Goal: Task Accomplishment & Management: Use online tool/utility

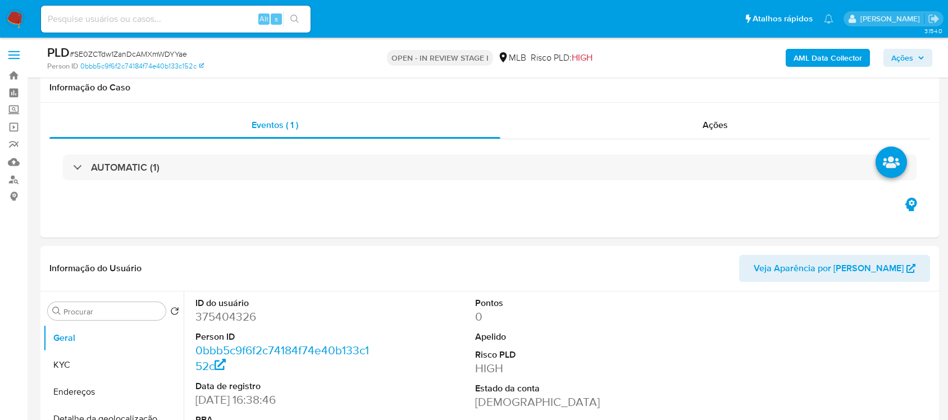
select select "10"
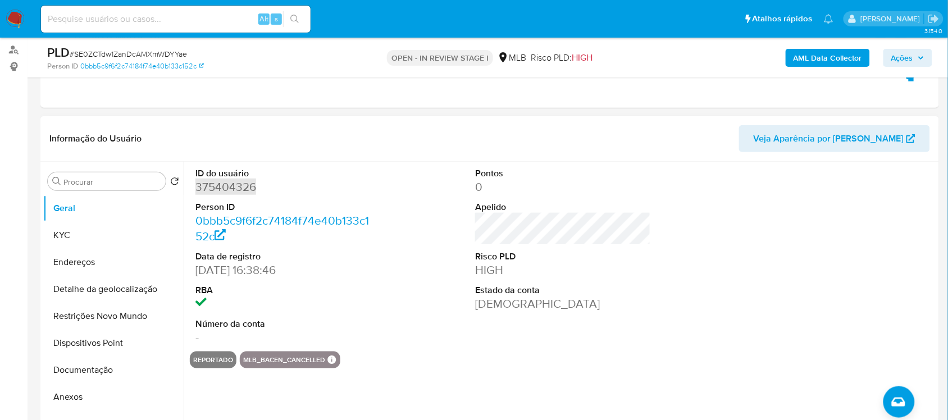
scroll to position [211, 0]
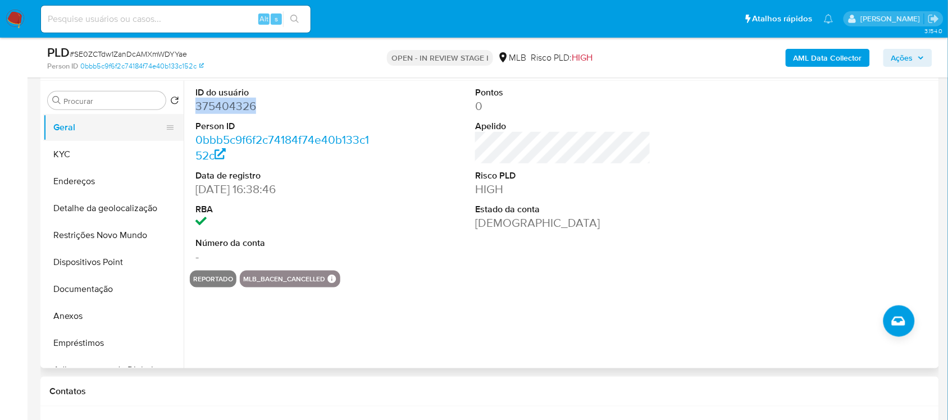
click at [81, 133] on button "Geral" at bounding box center [108, 127] width 131 height 27
click at [81, 315] on button "Anexos" at bounding box center [108, 316] width 131 height 27
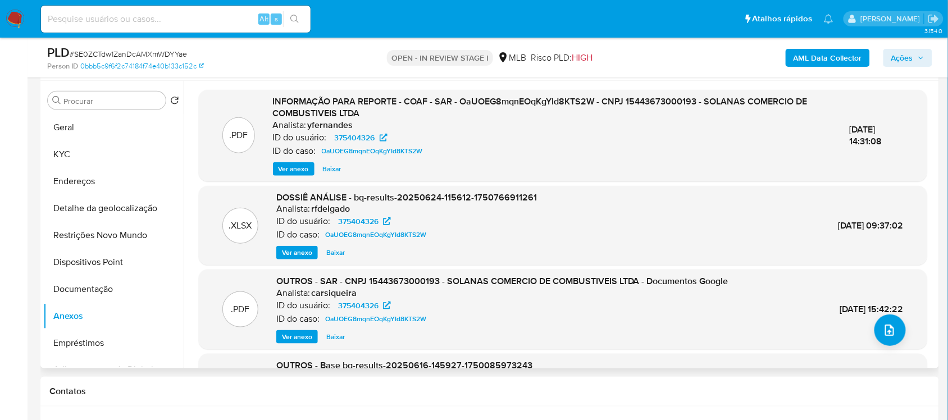
click at [284, 165] on span "Ver anexo" at bounding box center [293, 168] width 30 height 11
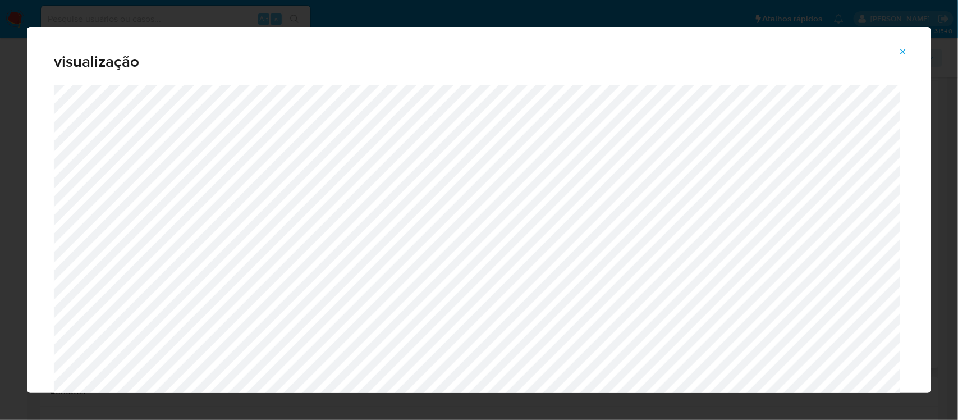
click at [900, 49] on icon "Attachment preview" at bounding box center [903, 51] width 9 height 9
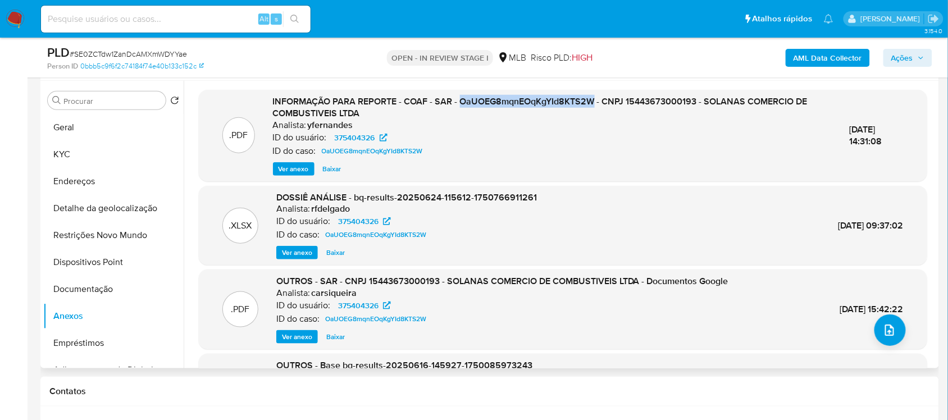
drag, startPoint x: 460, startPoint y: 100, endPoint x: 593, endPoint y: 102, distance: 133.1
click at [593, 102] on span "INFORMAÇÃO PARA REPORTE - COAF - SAR - OaUOEG8mqnEOqKgYId8KTS2W - CNPJ 15443673…" at bounding box center [540, 107] width 535 height 25
copy span "OaUOEG8mqnEOqKgYId8KTS2W"
click at [296, 165] on span "Ver anexo" at bounding box center [293, 168] width 30 height 11
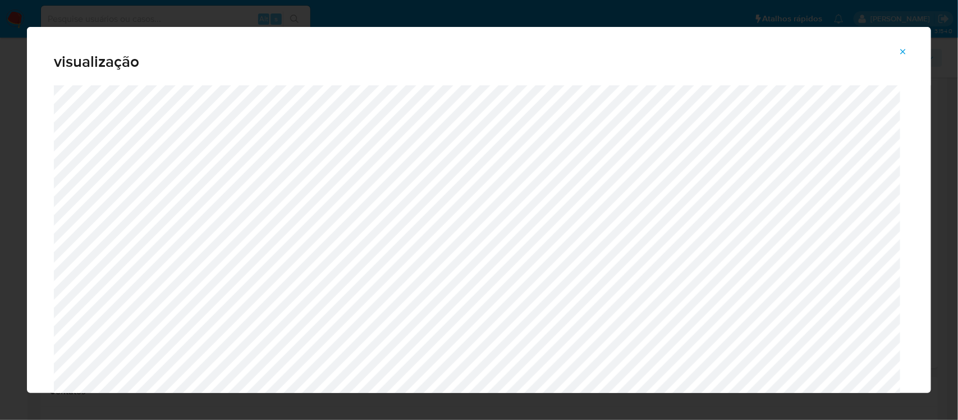
click at [902, 51] on icon "Attachment preview" at bounding box center [903, 51] width 9 height 9
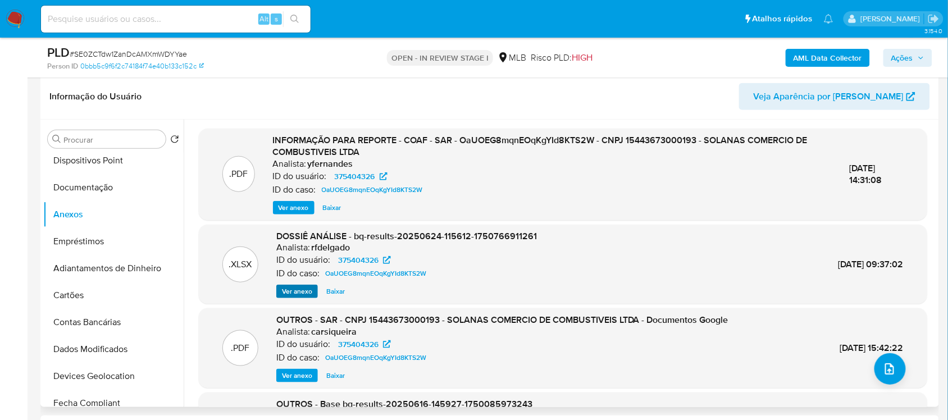
scroll to position [140, 0]
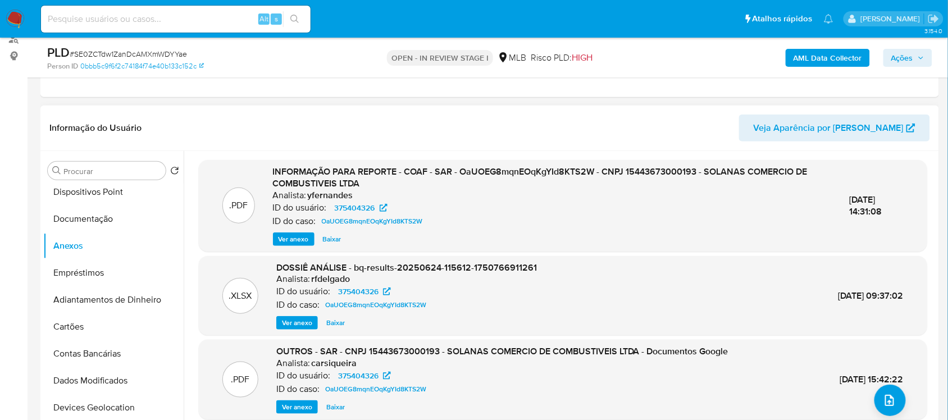
click at [292, 239] on span "Ver anexo" at bounding box center [293, 239] width 30 height 11
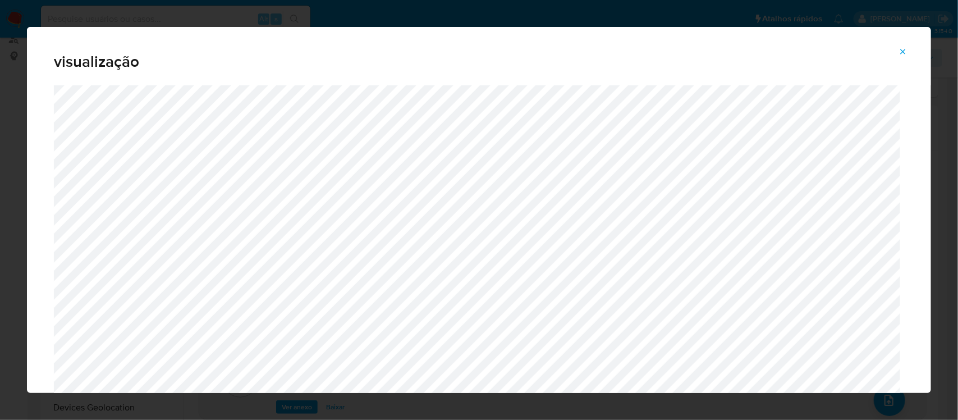
click at [905, 49] on icon "Attachment preview" at bounding box center [903, 51] width 9 height 9
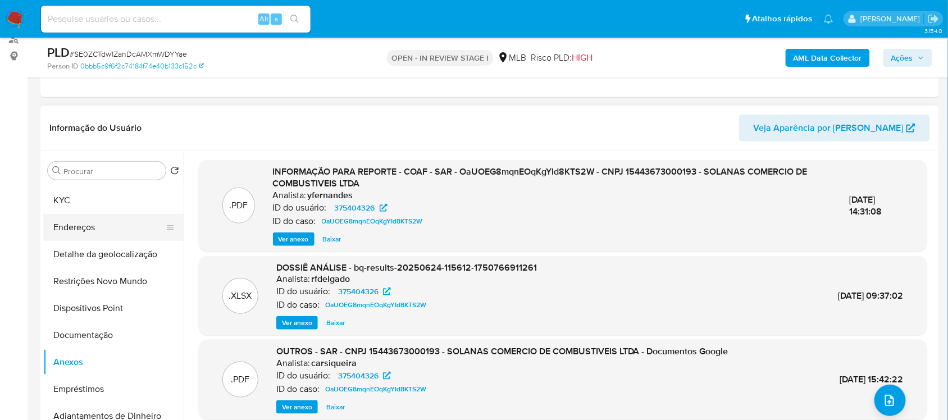
scroll to position [0, 0]
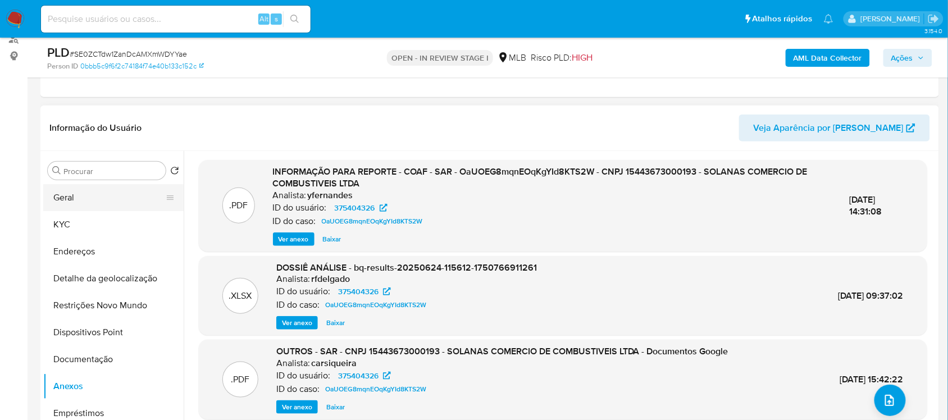
click at [94, 198] on button "Geral" at bounding box center [108, 197] width 131 height 27
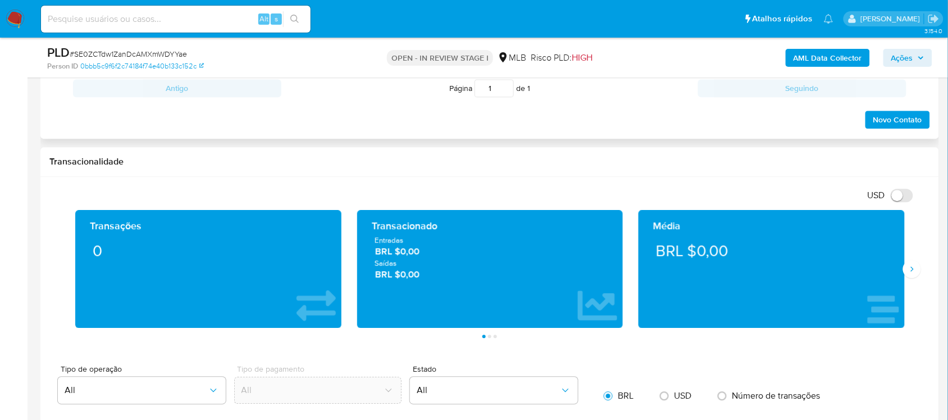
scroll to position [702, 0]
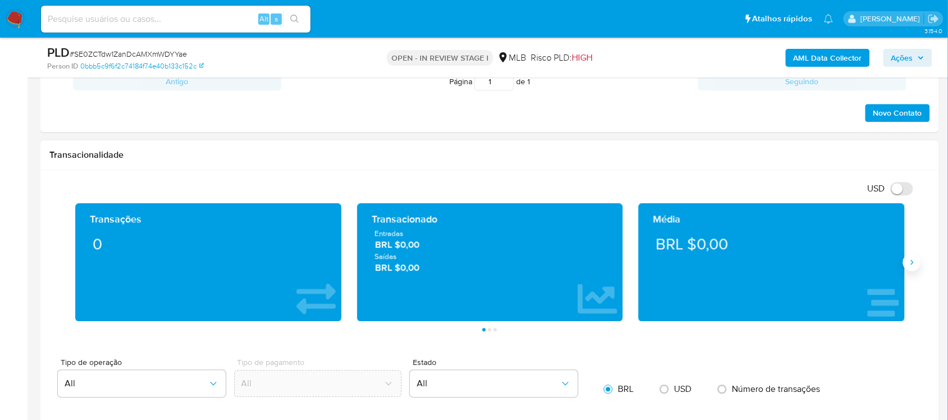
click at [912, 264] on icon "Siguiente" at bounding box center [912, 261] width 3 height 5
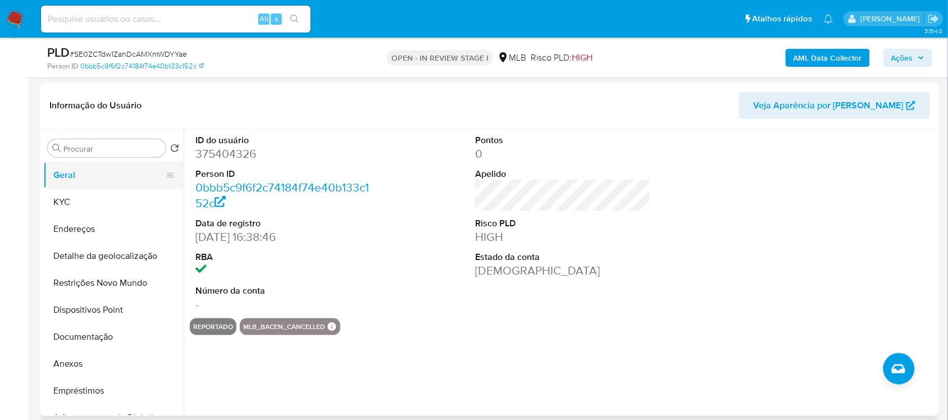
scroll to position [140, 0]
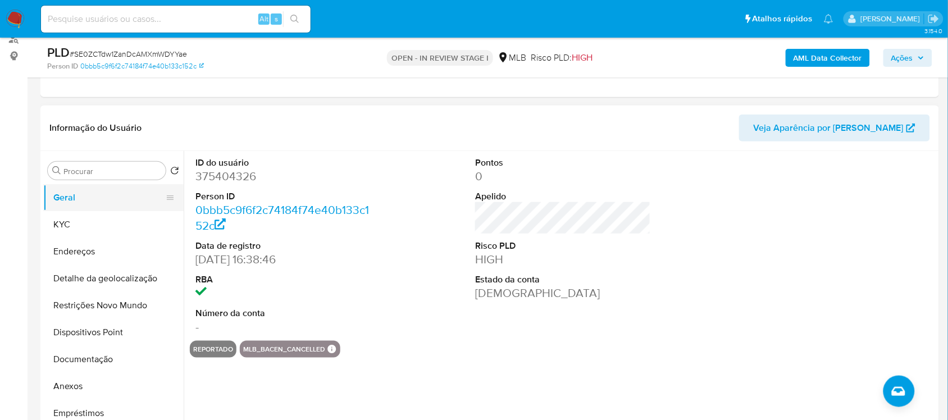
click at [88, 203] on button "Geral" at bounding box center [108, 197] width 131 height 27
click at [87, 221] on button "KYC" at bounding box center [108, 224] width 131 height 27
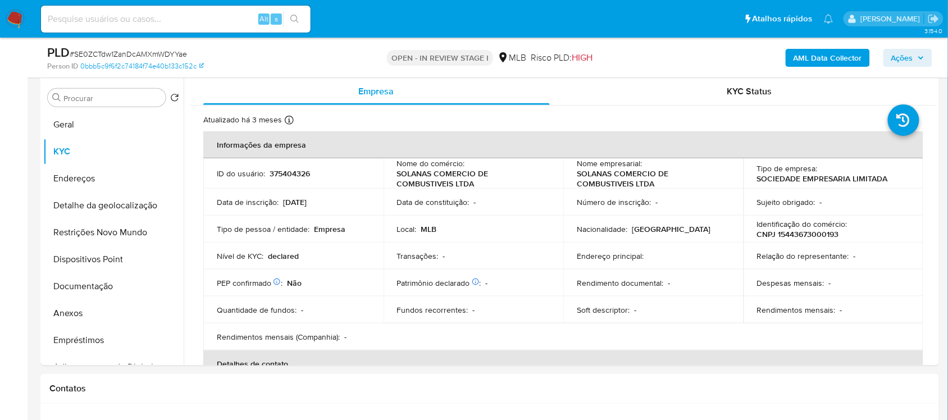
scroll to position [255, 0]
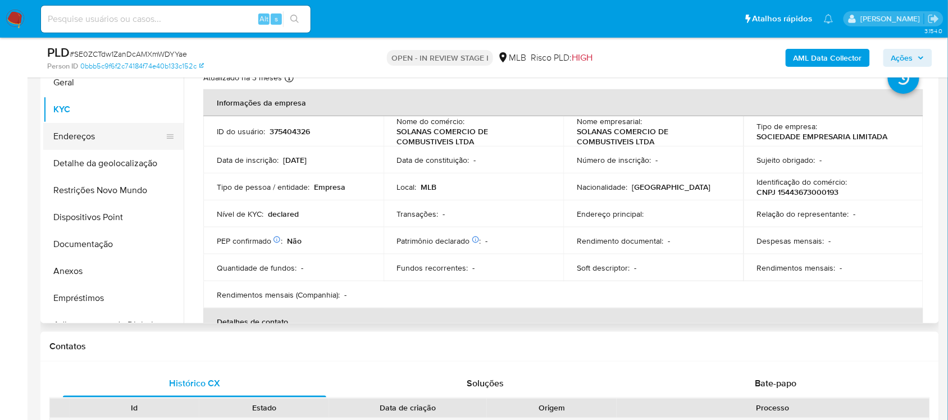
click at [111, 142] on button "Endereços" at bounding box center [108, 136] width 131 height 27
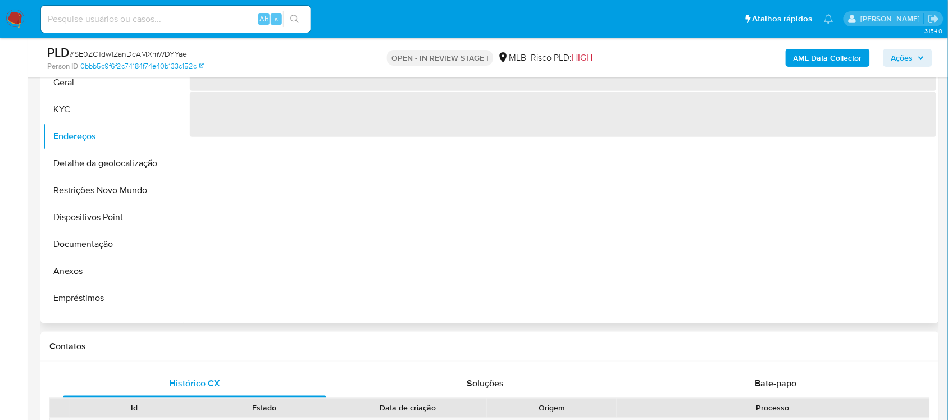
scroll to position [185, 0]
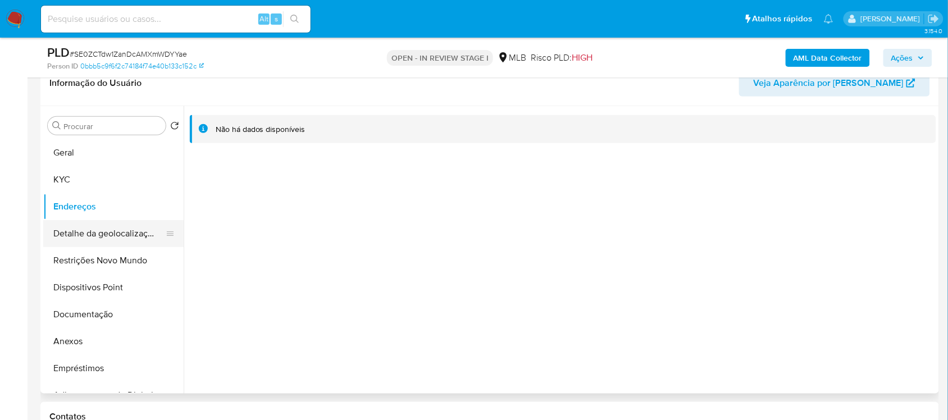
click at [118, 231] on button "Detalhe da geolocalização" at bounding box center [108, 233] width 131 height 27
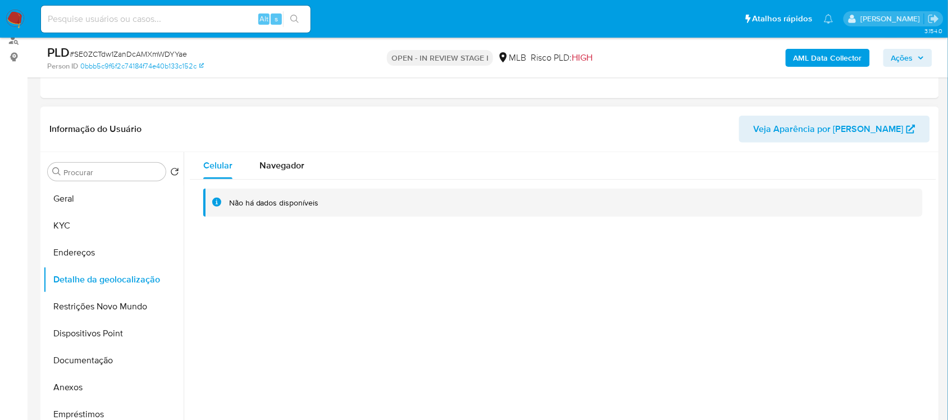
scroll to position [115, 0]
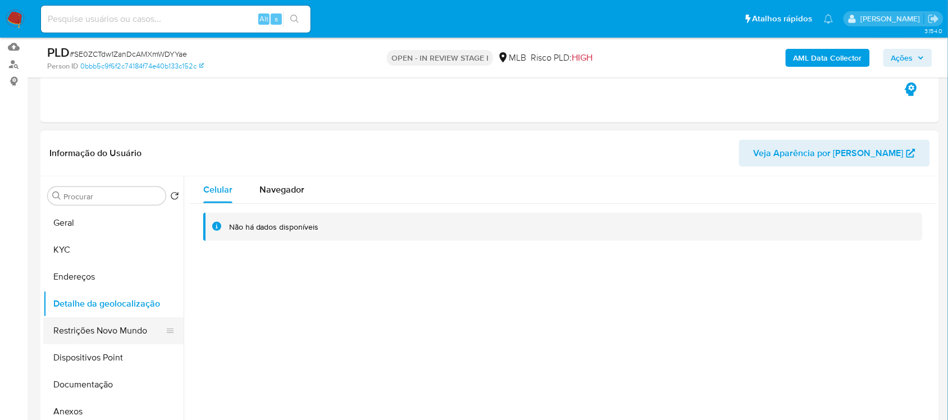
click at [97, 332] on button "Restrições Novo Mundo" at bounding box center [108, 330] width 131 height 27
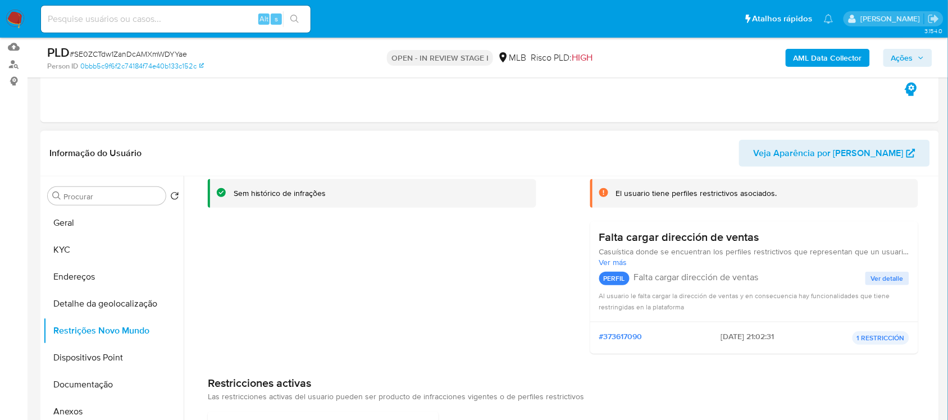
scroll to position [0, 0]
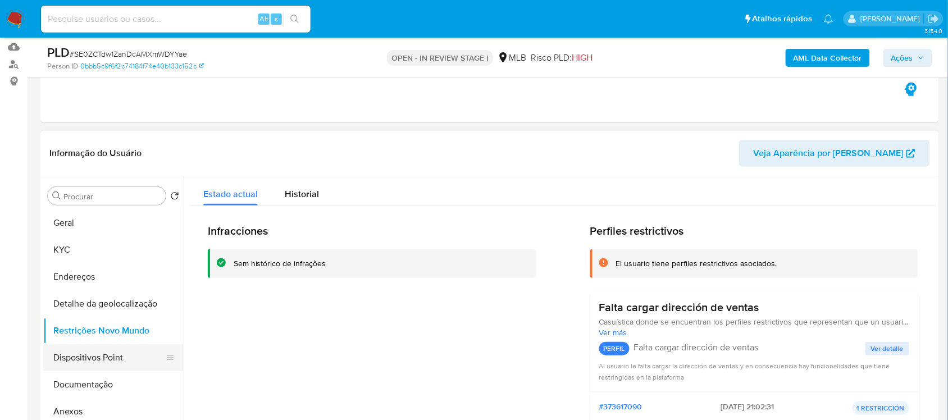
click at [107, 364] on button "Dispositivos Point" at bounding box center [108, 357] width 131 height 27
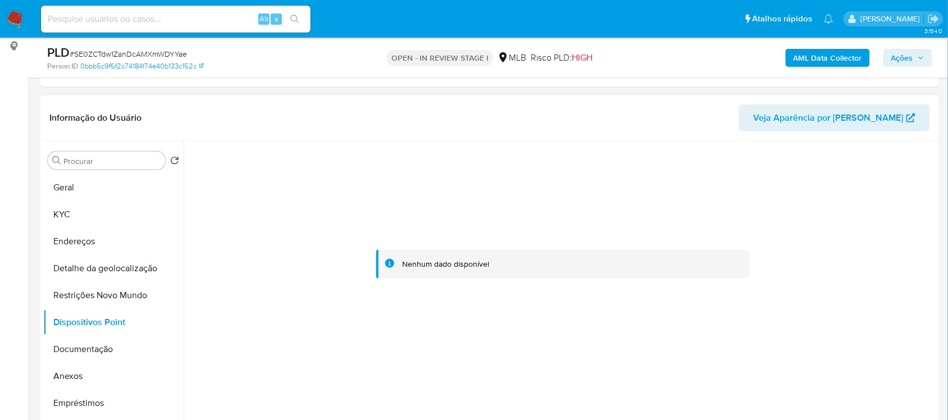
scroll to position [185, 0]
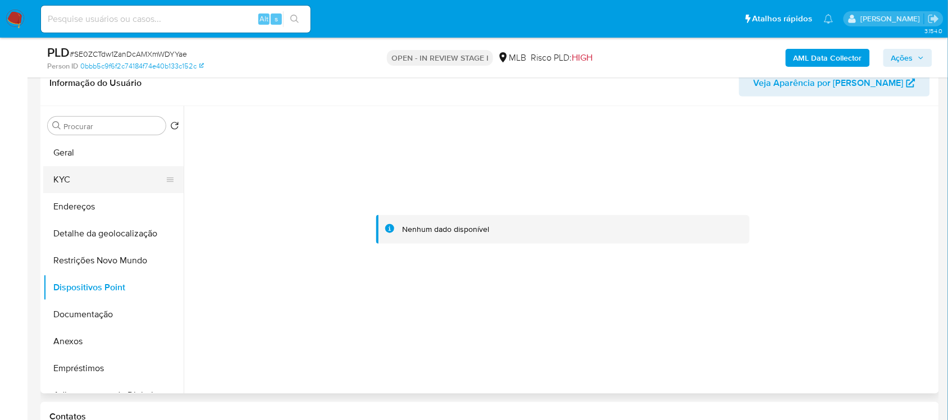
click at [70, 179] on button "KYC" at bounding box center [108, 179] width 131 height 27
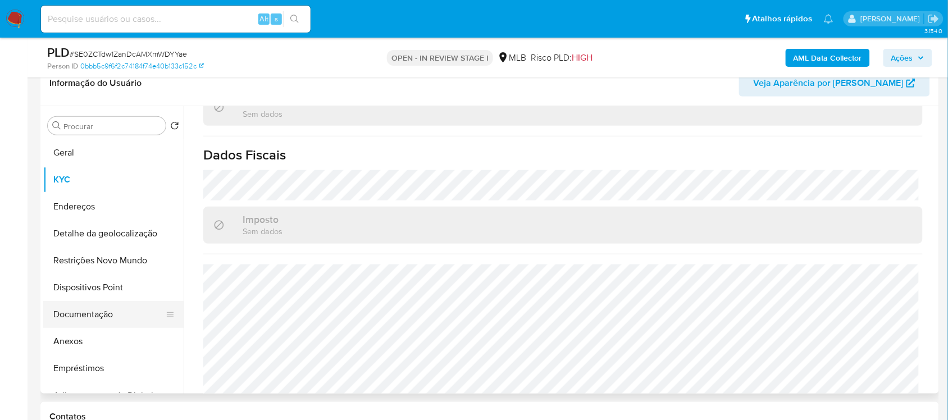
scroll to position [70, 0]
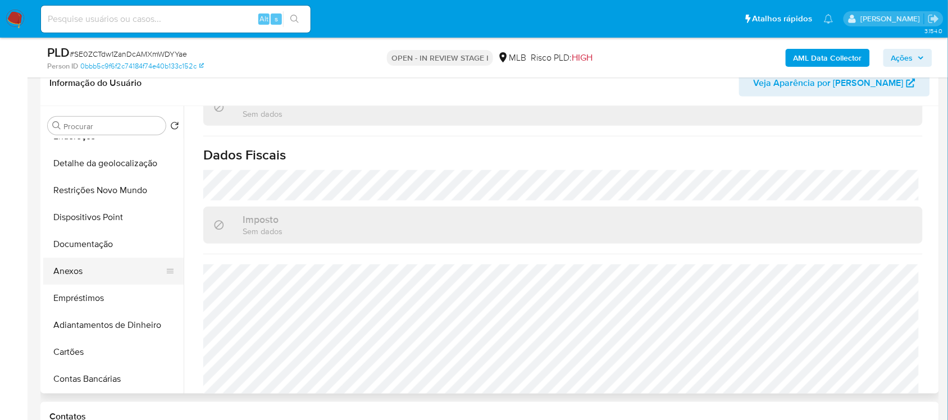
click at [79, 266] on button "Anexos" at bounding box center [108, 271] width 131 height 27
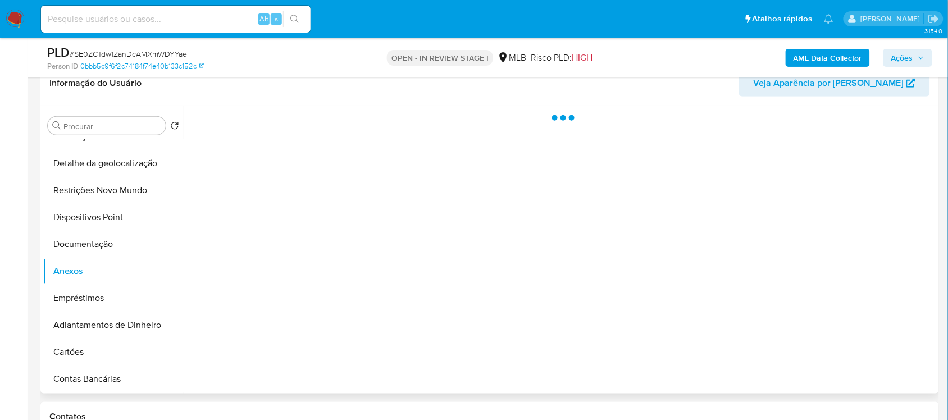
scroll to position [0, 0]
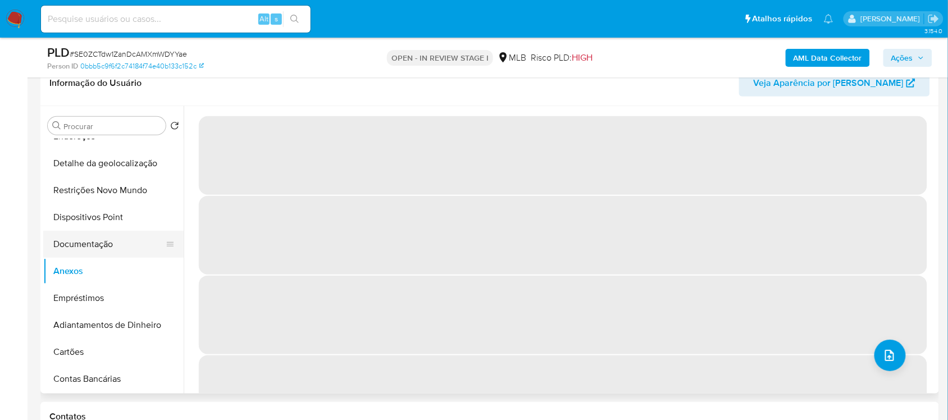
click at [84, 237] on button "Documentação" at bounding box center [108, 244] width 131 height 27
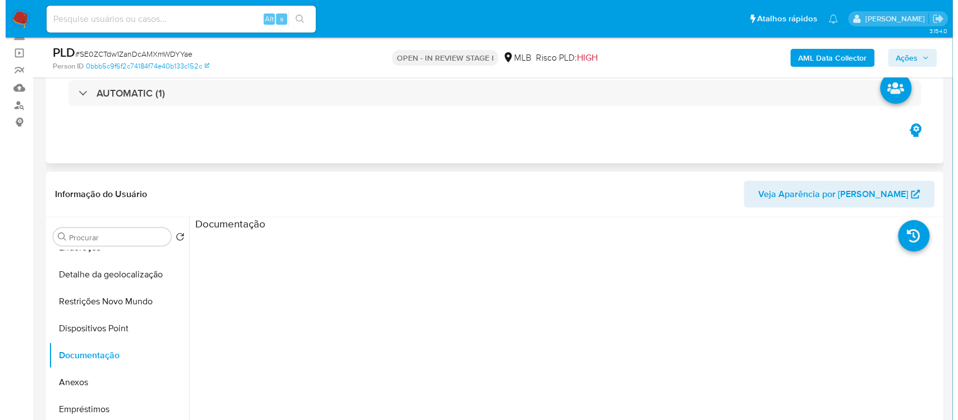
scroll to position [140, 0]
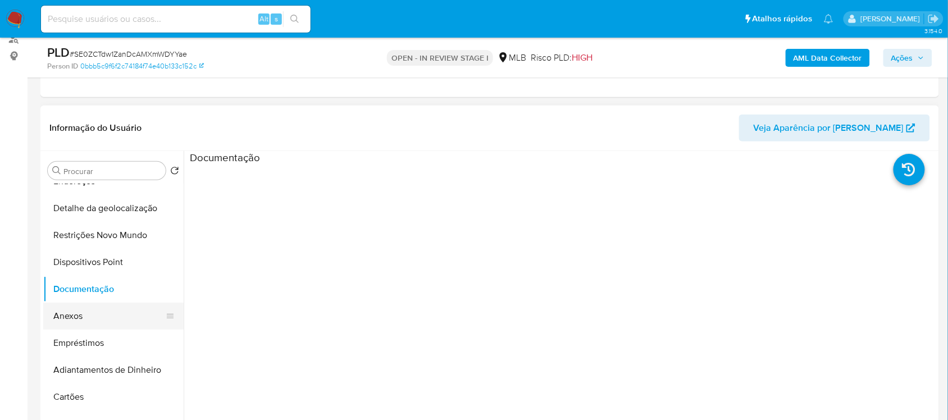
click at [99, 325] on button "Anexos" at bounding box center [108, 316] width 131 height 27
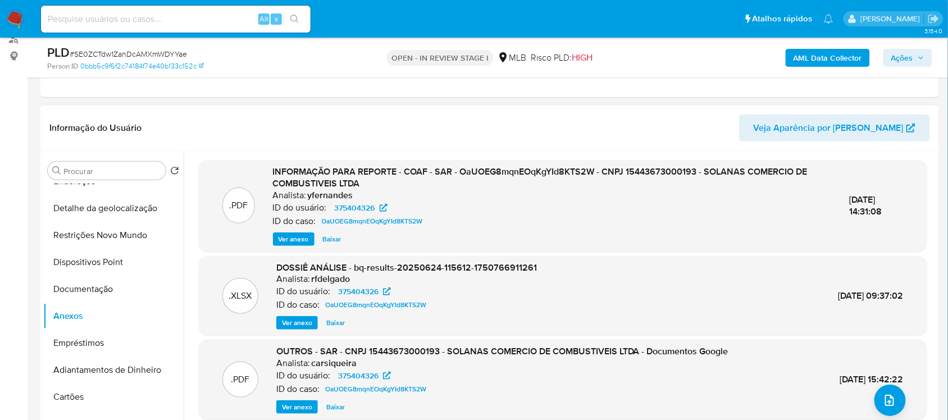
click at [296, 246] on div ".PDF INFORMAÇÃO PARA REPORTE - COAF - SAR - OaUOEG8mqnEOqKgYId8KTS2W - CNPJ 154…" at bounding box center [563, 206] width 728 height 92
click at [299, 242] on span "Ver anexo" at bounding box center [293, 239] width 30 height 11
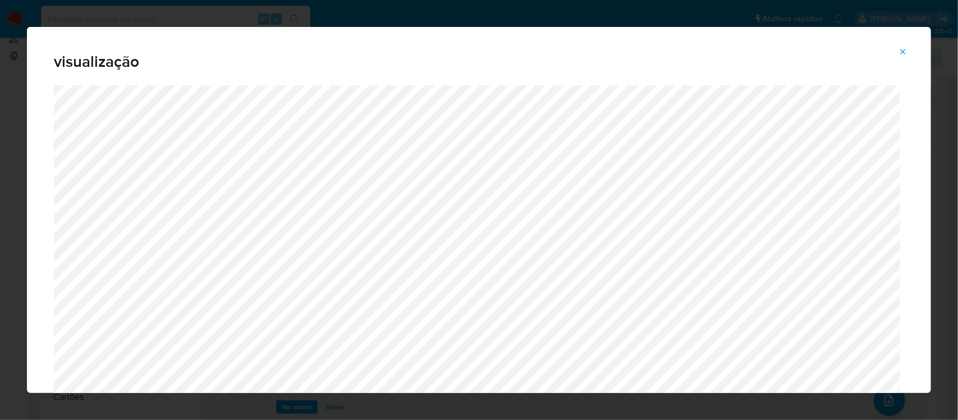
click at [905, 49] on icon "Attachment preview" at bounding box center [903, 51] width 9 height 9
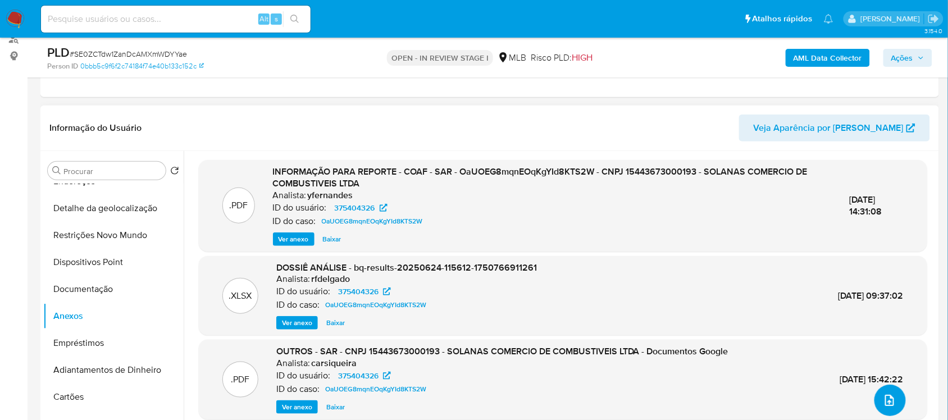
click at [883, 401] on icon "upload-file" at bounding box center [889, 400] width 13 height 13
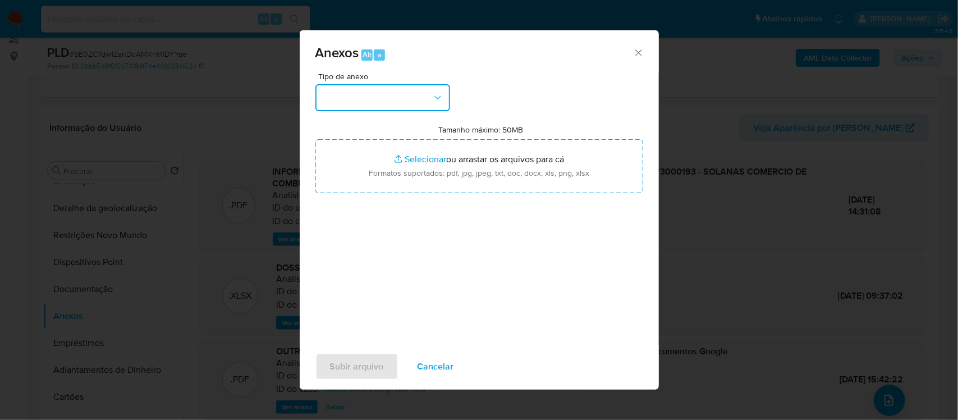
click at [377, 95] on button "button" at bounding box center [383, 97] width 135 height 27
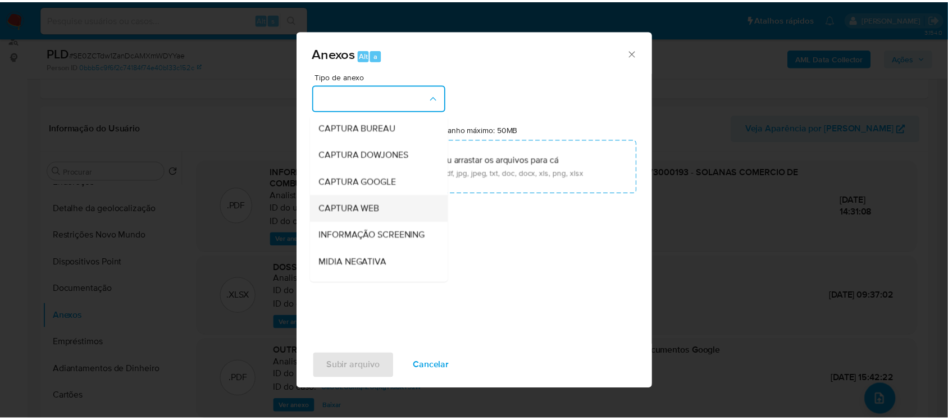
scroll to position [70, 0]
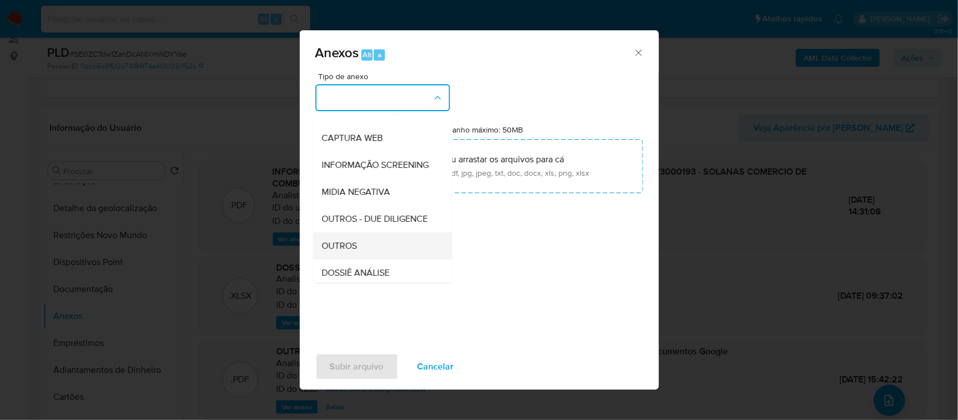
click at [371, 259] on div "OUTROS" at bounding box center [379, 245] width 115 height 27
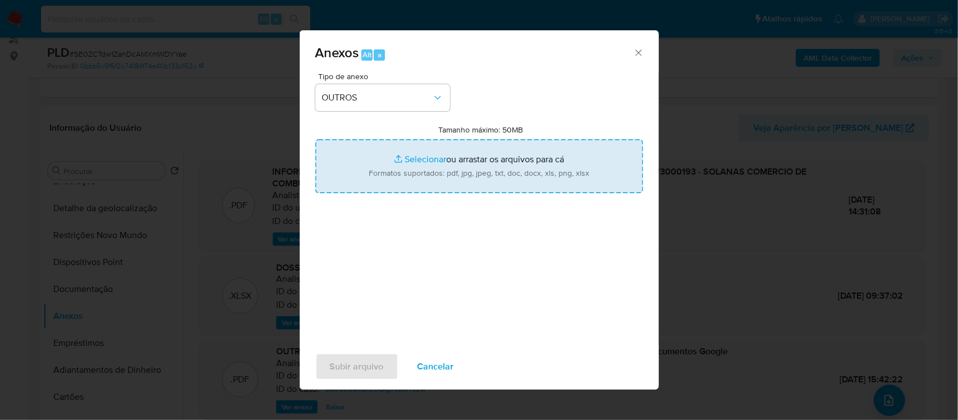
click at [410, 158] on input "Tamanho máximo: 50MB Selecionar arquivos" at bounding box center [480, 166] width 328 height 54
type input "C:\fakepath\Solanas Comercio De Combustiveis Ltda - Sheet1 (1).pdf"
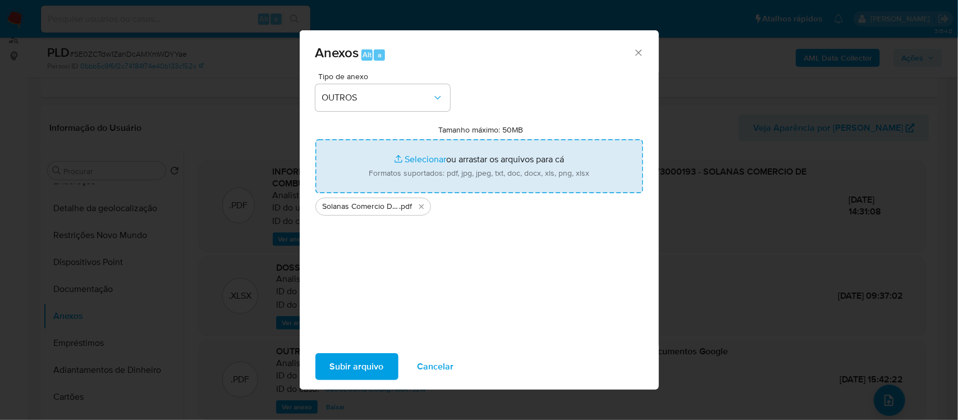
click at [432, 161] on input "Tamanho máximo: 50MB Selecionar arquivos" at bounding box center [480, 166] width 328 height 54
click at [419, 161] on input "Tamanho máximo: 50MB Selecionar arquivos" at bounding box center [480, 166] width 328 height 54
type input "C:\fakepath\Declinio - xxxxx - CNPJ 15443673000193 - SOLANAS COMERCIO DE COMBUS…"
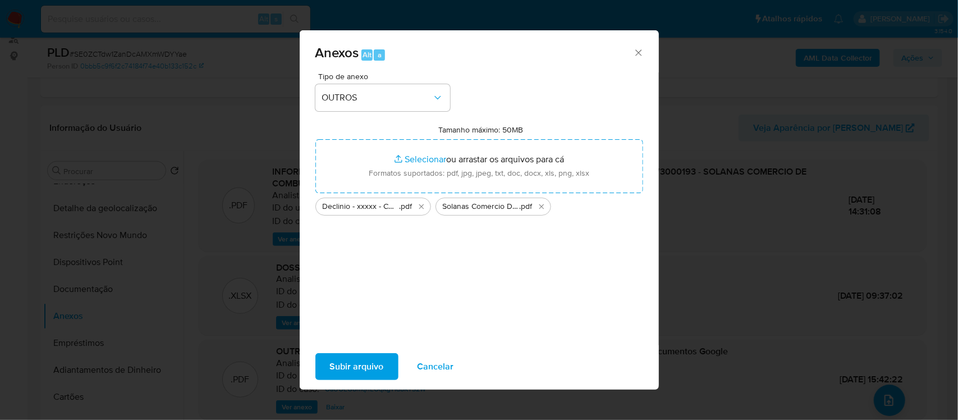
click at [343, 371] on span "Subir arquivo" at bounding box center [357, 366] width 54 height 25
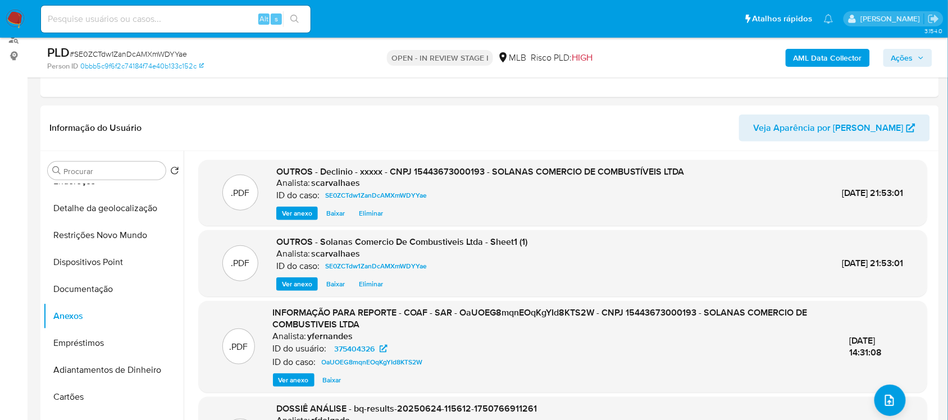
click at [904, 59] on span "Ações" at bounding box center [902, 58] width 22 height 18
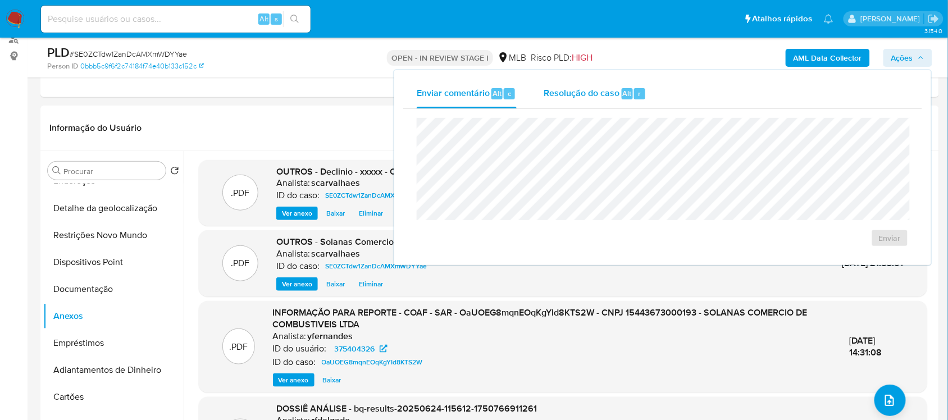
click at [576, 90] on span "Resolução do caso" at bounding box center [581, 92] width 76 height 13
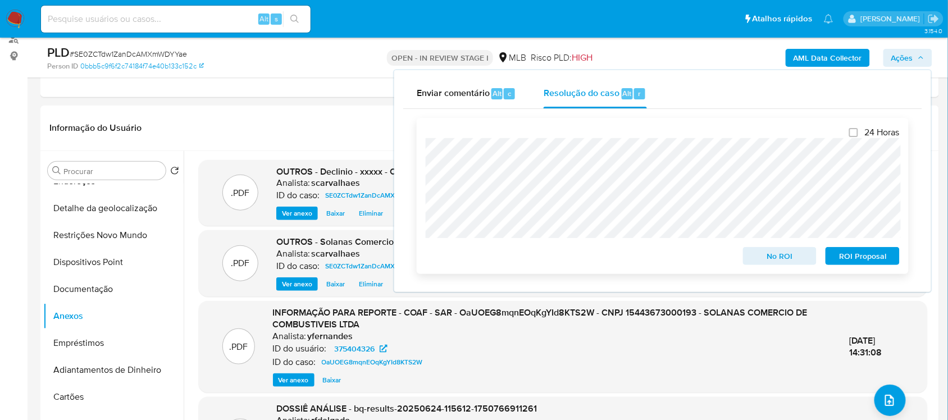
click at [779, 254] on span "No ROI" at bounding box center [780, 256] width 58 height 16
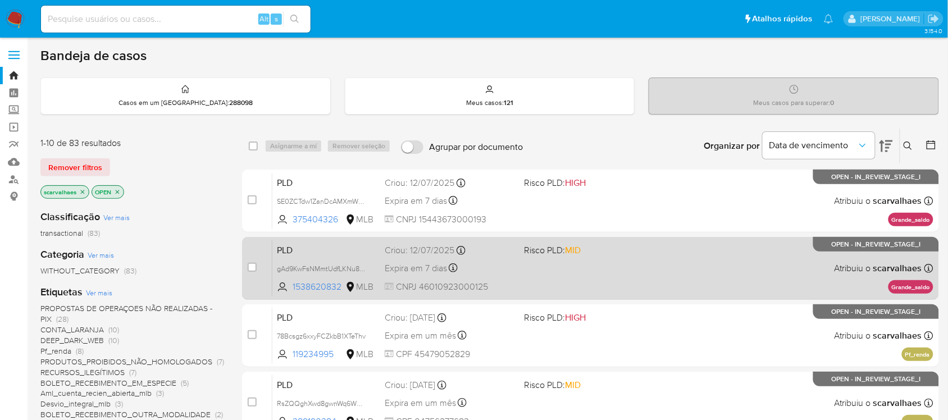
click at [400, 268] on span "Expira em 7 dias" at bounding box center [416, 268] width 62 height 12
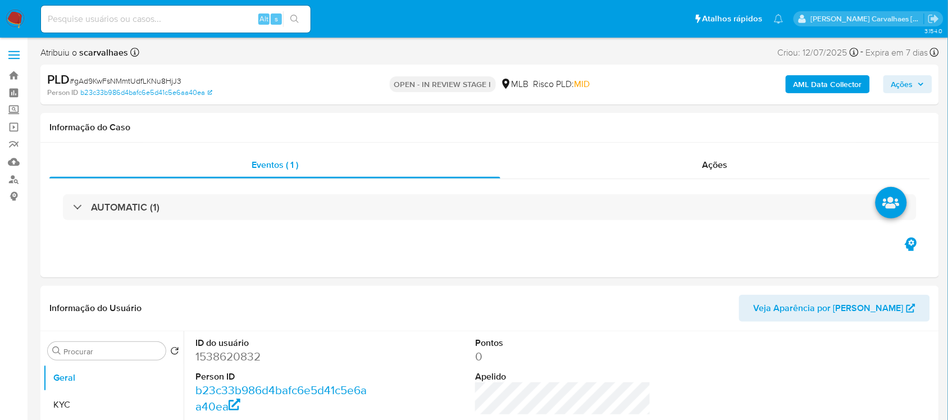
select select "10"
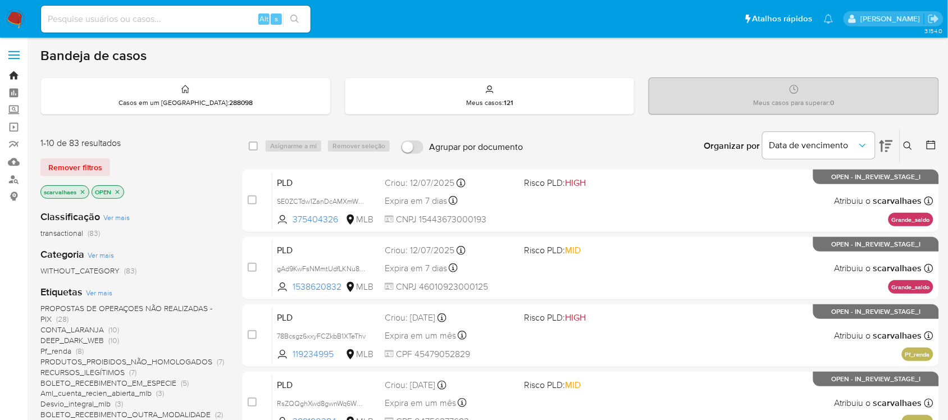
click at [9, 73] on link "Bandeja" at bounding box center [67, 75] width 134 height 17
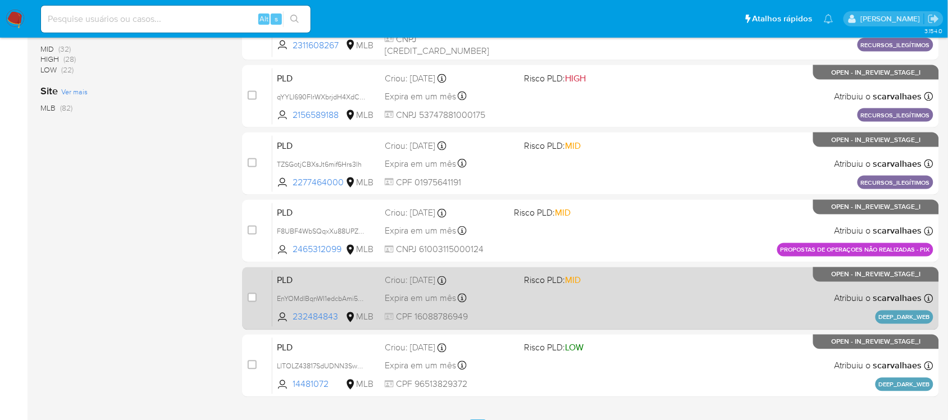
scroll to position [465, 0]
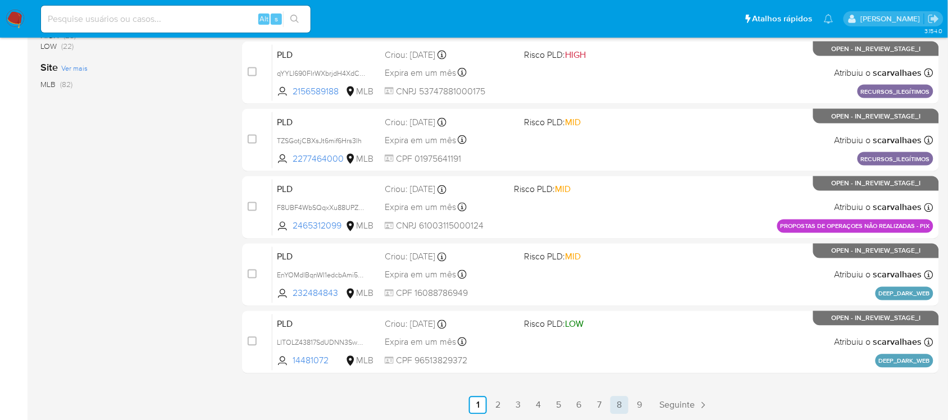
click at [616, 403] on link "8" at bounding box center [619, 405] width 18 height 18
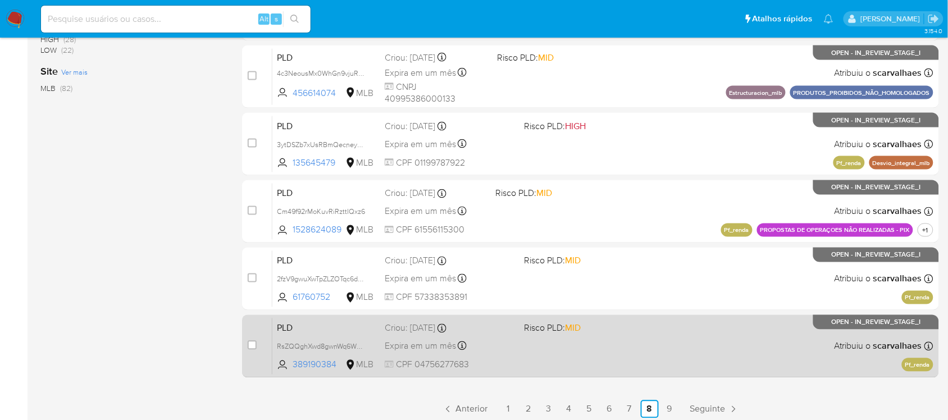
scroll to position [465, 0]
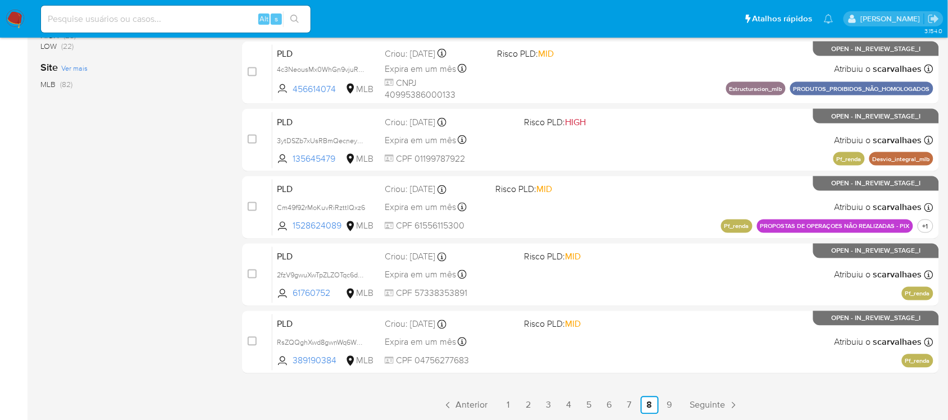
click at [666, 405] on link "9" at bounding box center [670, 405] width 18 height 18
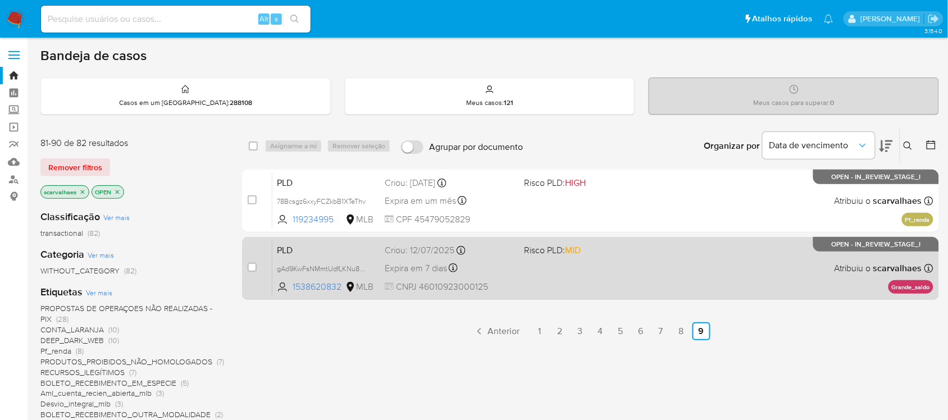
click at [616, 284] on div "PLD gAd9KwFsNMmtUdfLKNu8HjJ3 1538620832 MLB Risco PLD: MID Criou: 12/07/2025 Cr…" at bounding box center [602, 268] width 661 height 57
click at [532, 286] on div "PLD gAd9KwFsNMmtUdfLKNu8HjJ3 1538620832 MLB Risco PLD: MID Criou: 12/07/2025 Cr…" at bounding box center [602, 268] width 661 height 57
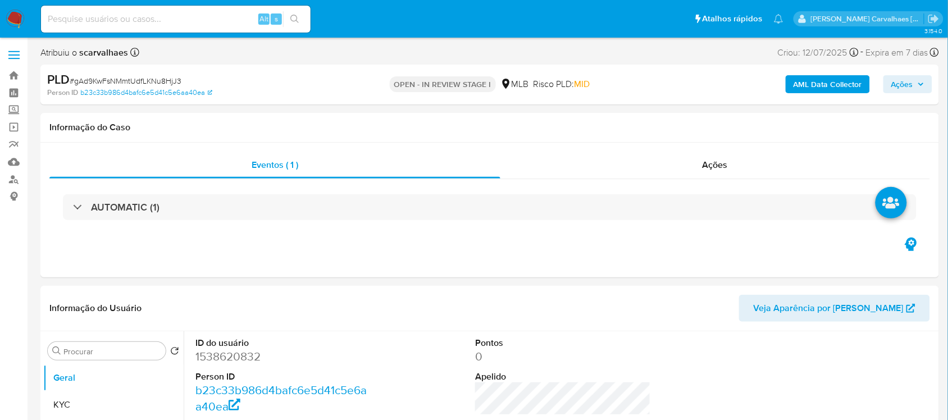
select select "10"
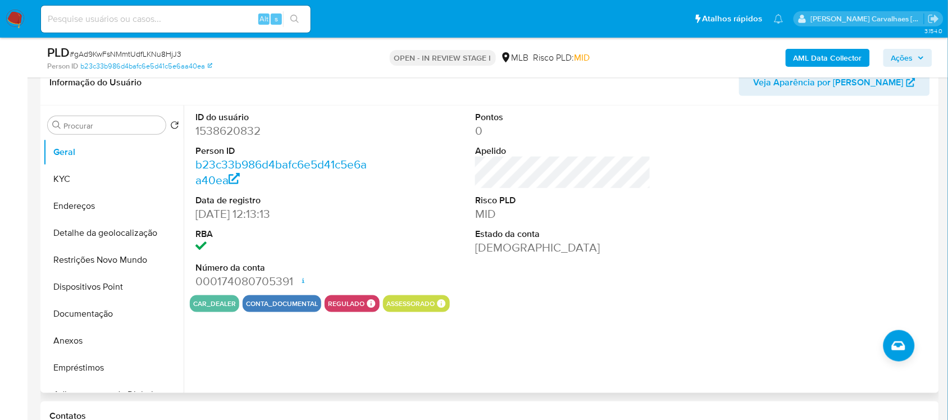
scroll to position [211, 0]
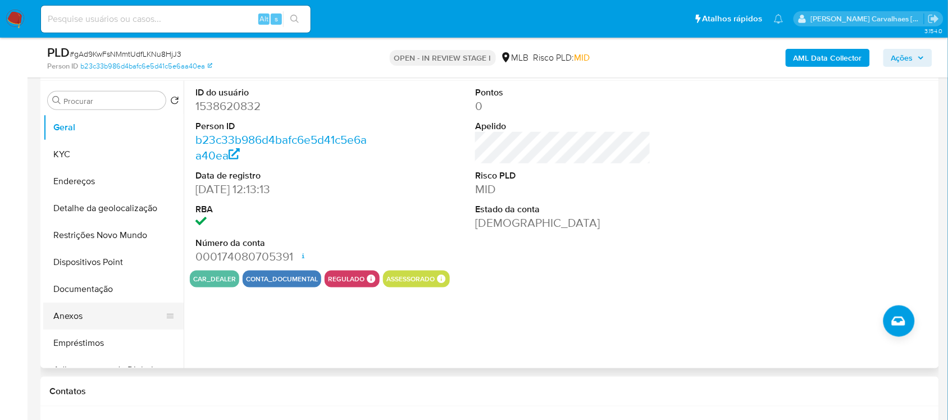
click at [66, 316] on button "Anexos" at bounding box center [108, 316] width 131 height 27
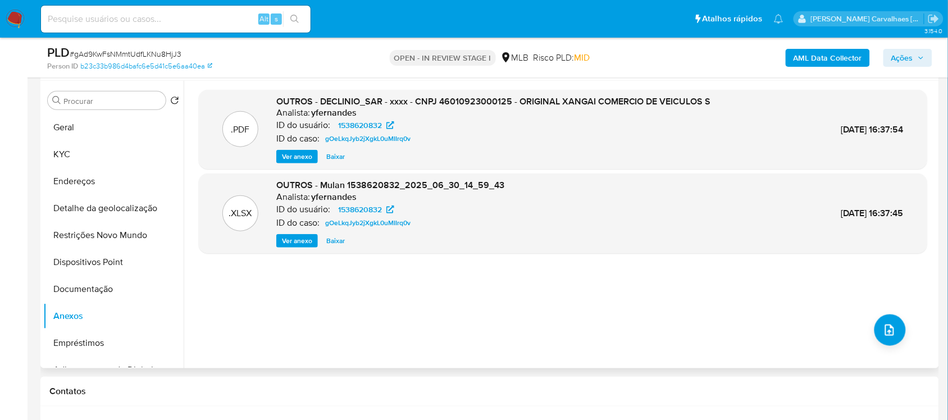
click at [293, 158] on span "Ver anexo" at bounding box center [297, 156] width 30 height 11
click at [293, 158] on div "Ver anexo Ver anexo Baixar" at bounding box center [493, 156] width 435 height 13
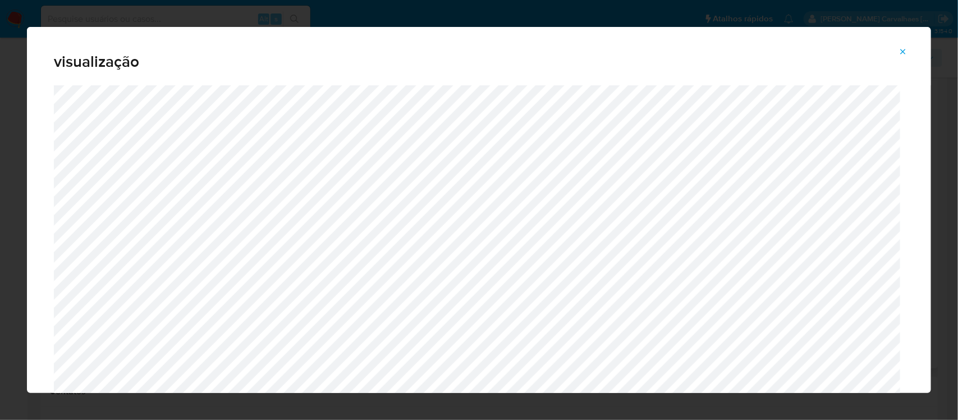
click at [902, 53] on icon "Attachment preview" at bounding box center [903, 51] width 9 height 9
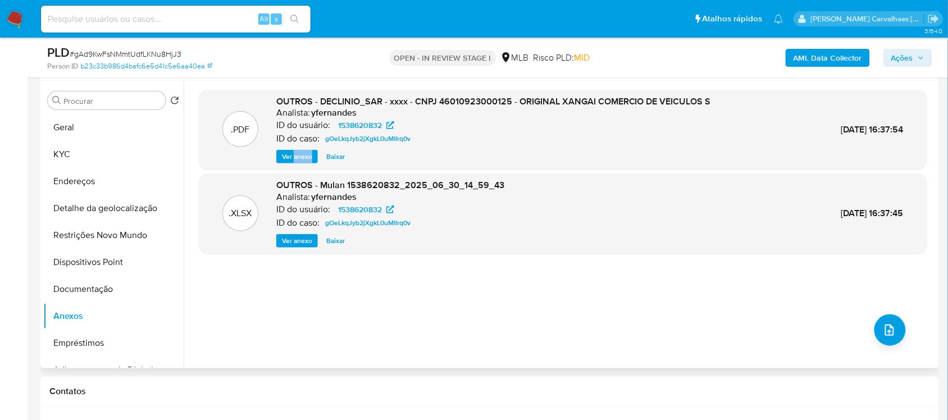
click at [294, 157] on span "Ver anexo" at bounding box center [297, 156] width 30 height 11
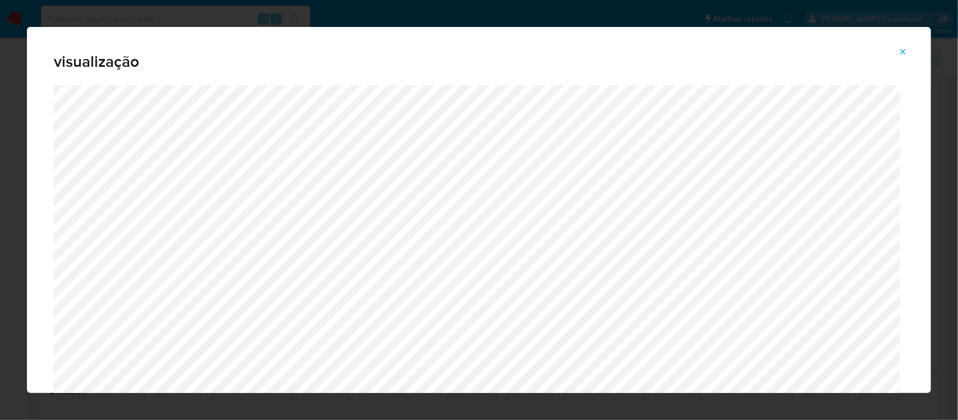
click at [905, 49] on icon "Attachment preview" at bounding box center [903, 51] width 9 height 9
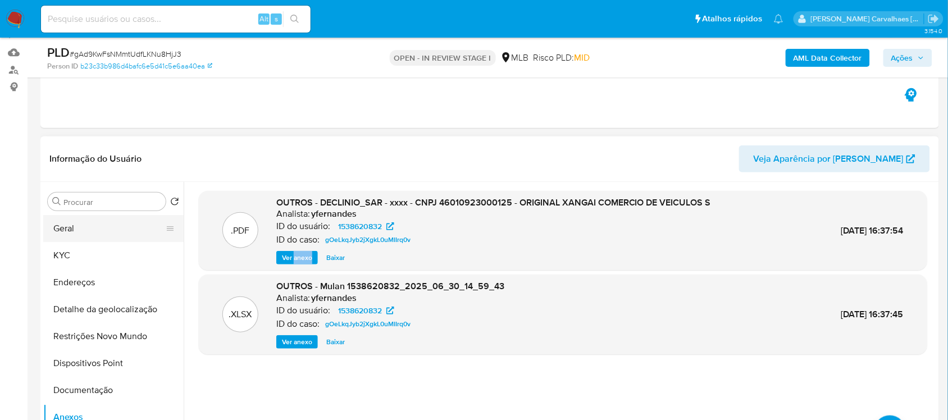
scroll to position [140, 0]
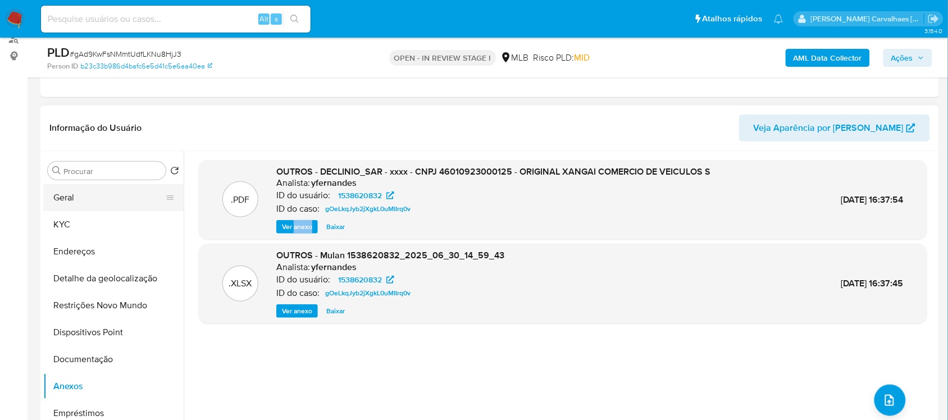
click at [110, 195] on button "Geral" at bounding box center [108, 197] width 131 height 27
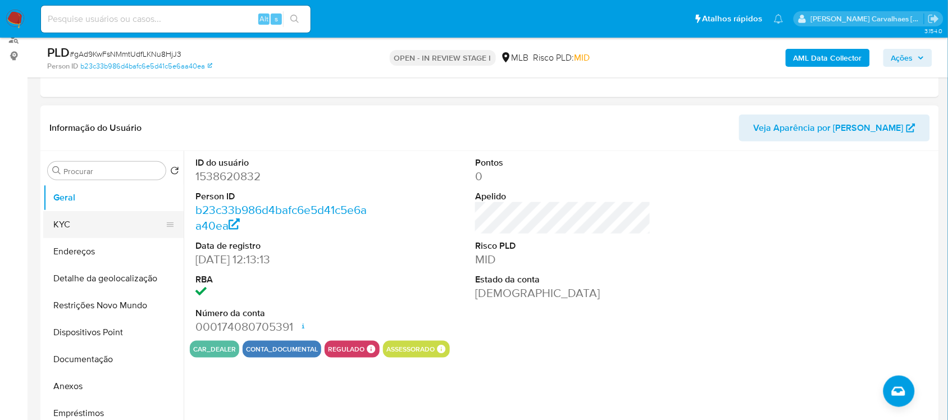
click at [85, 229] on button "KYC" at bounding box center [108, 224] width 131 height 27
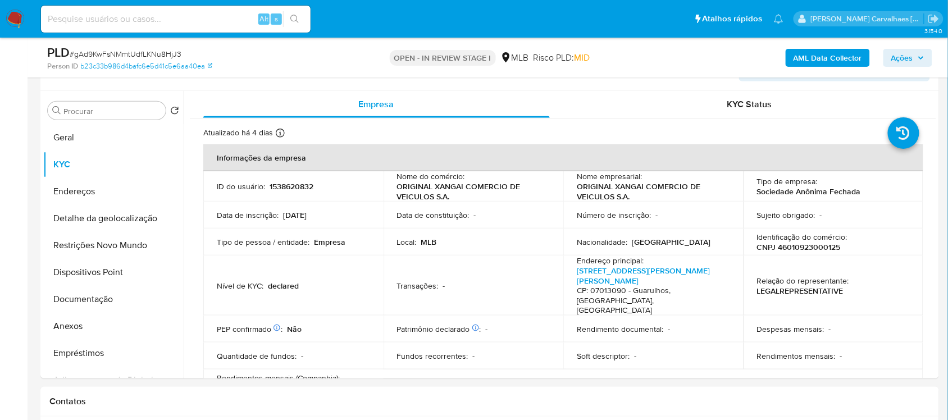
scroll to position [213, 0]
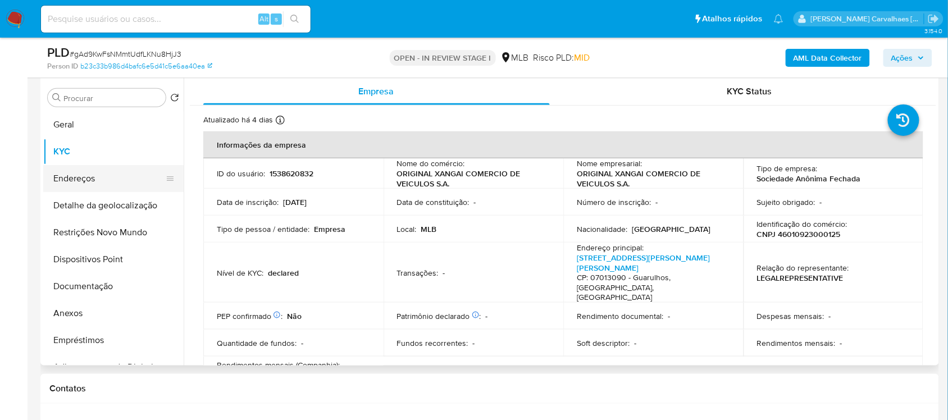
click at [85, 178] on button "Endereços" at bounding box center [108, 178] width 131 height 27
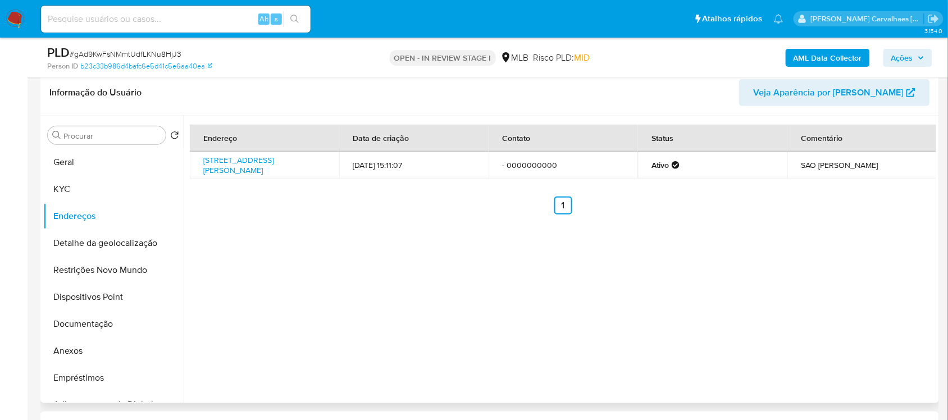
scroll to position [143, 0]
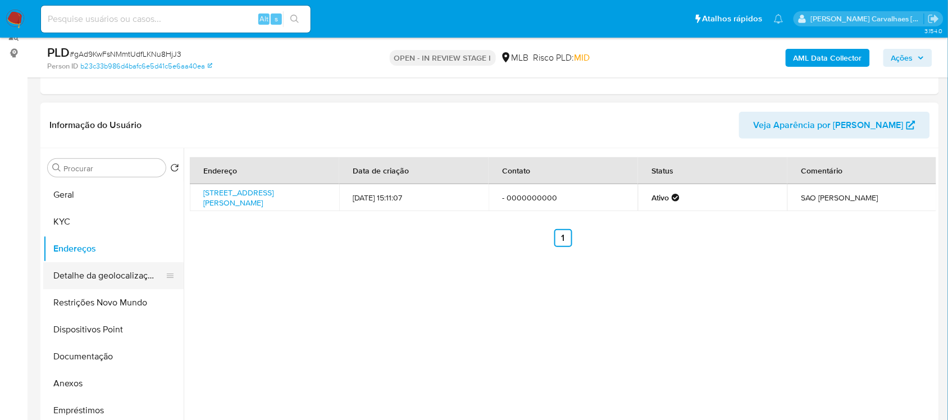
click at [121, 279] on button "Detalhe da geolocalização" at bounding box center [108, 275] width 131 height 27
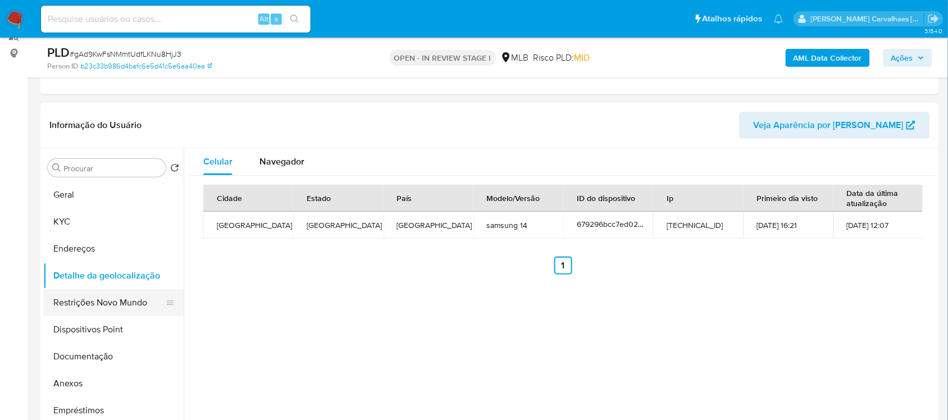
click at [114, 302] on button "Restrições Novo Mundo" at bounding box center [108, 302] width 131 height 27
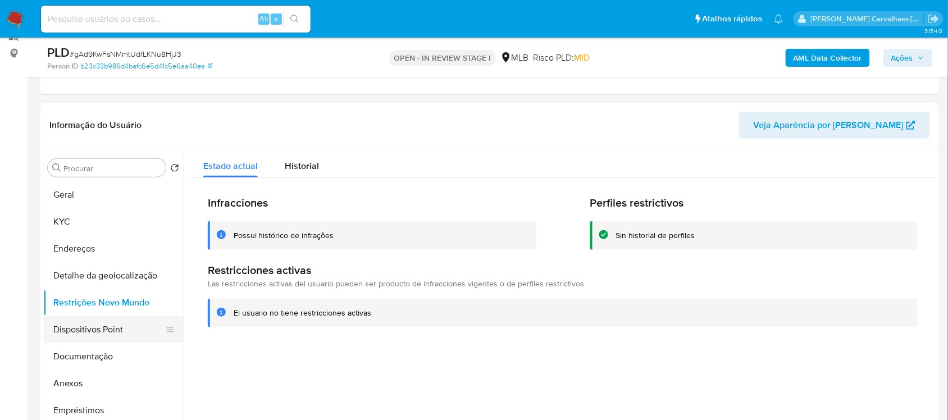
click at [121, 337] on button "Dispositivos Point" at bounding box center [108, 329] width 131 height 27
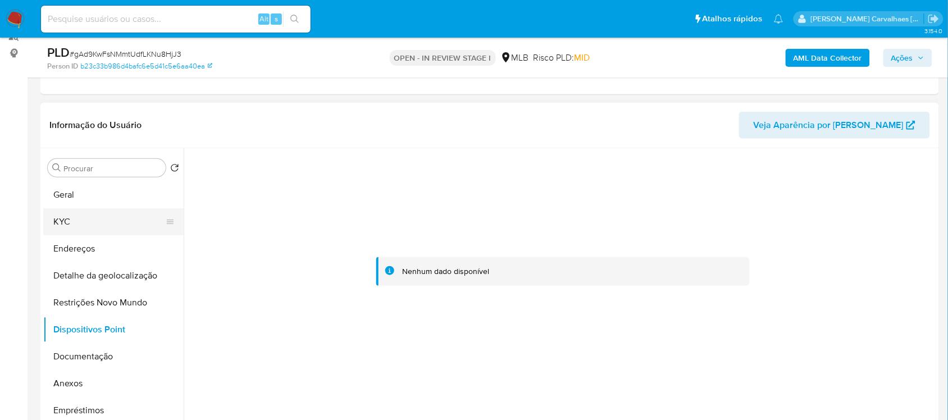
click at [88, 222] on button "KYC" at bounding box center [108, 221] width 131 height 27
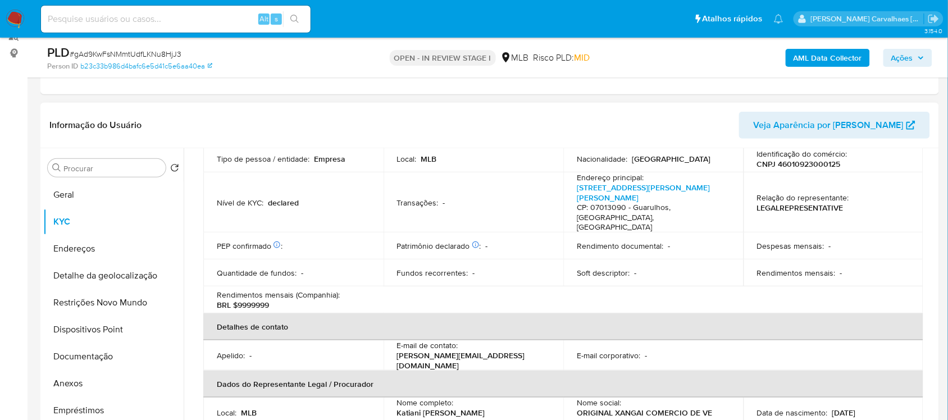
scroll to position [281, 0]
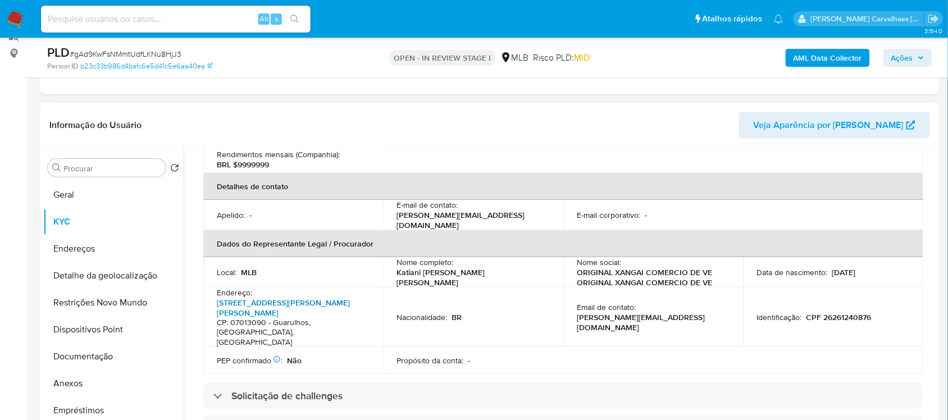
click at [239, 297] on link "Avenida Antônio De Souza 736, Jardim Santa Francisca" at bounding box center [283, 307] width 133 height 21
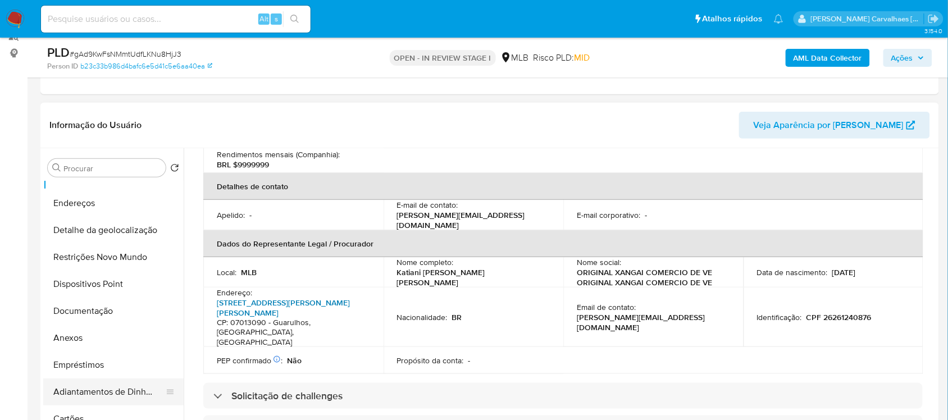
scroll to position [70, 0]
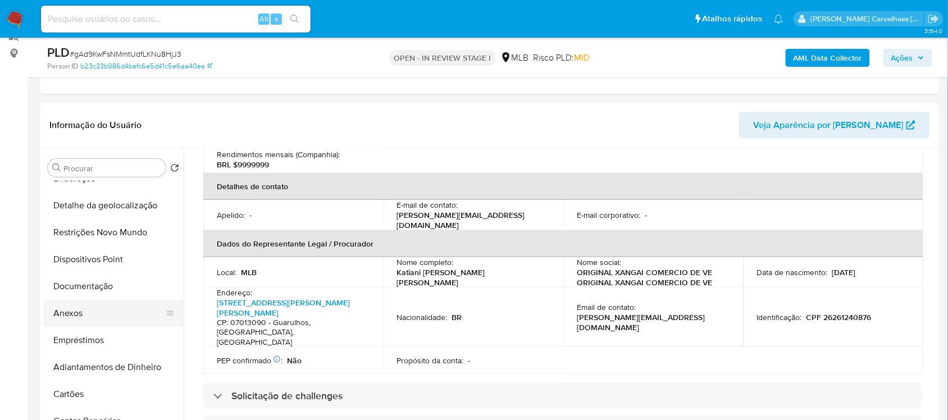
click at [90, 318] on button "Anexos" at bounding box center [108, 313] width 131 height 27
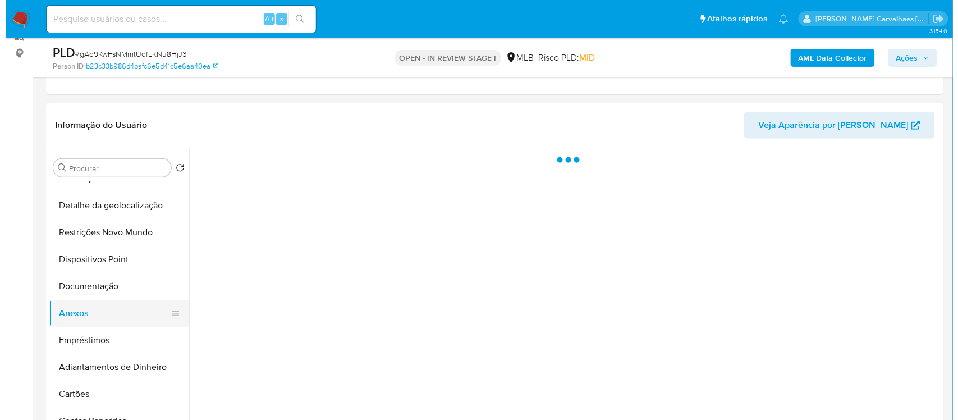
scroll to position [0, 0]
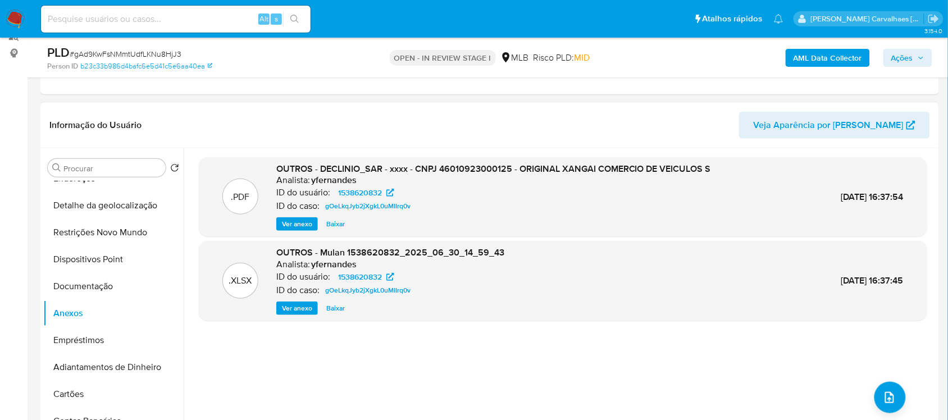
click at [310, 222] on span "Ver anexo" at bounding box center [297, 223] width 30 height 11
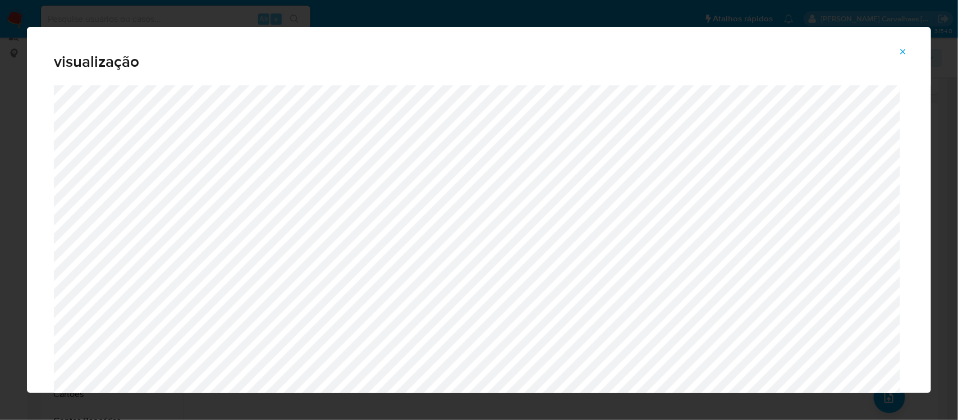
scroll to position [51, 0]
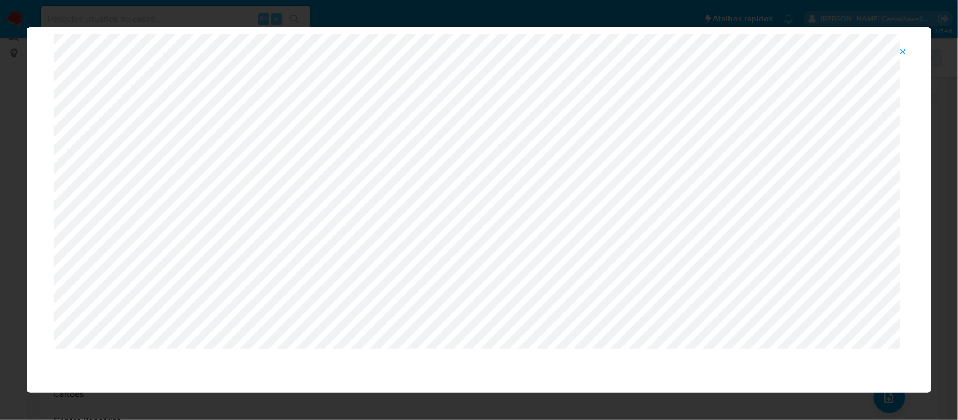
click at [904, 51] on icon "Attachment preview" at bounding box center [903, 51] width 5 height 5
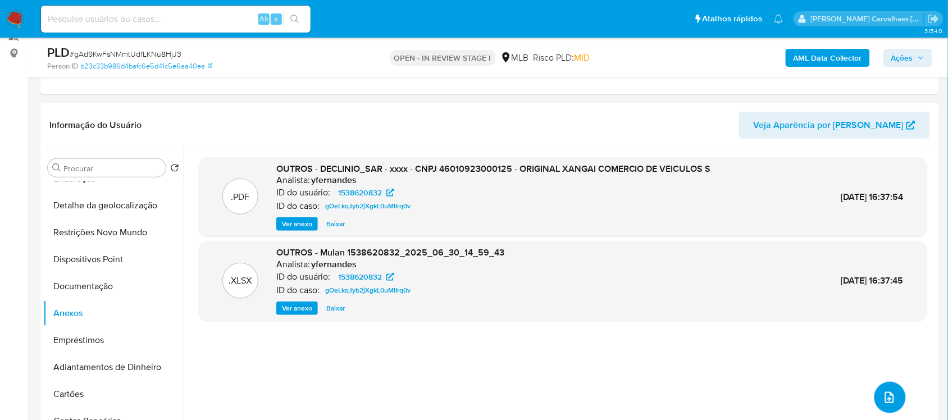
click at [884, 399] on icon "upload-file" at bounding box center [889, 397] width 13 height 13
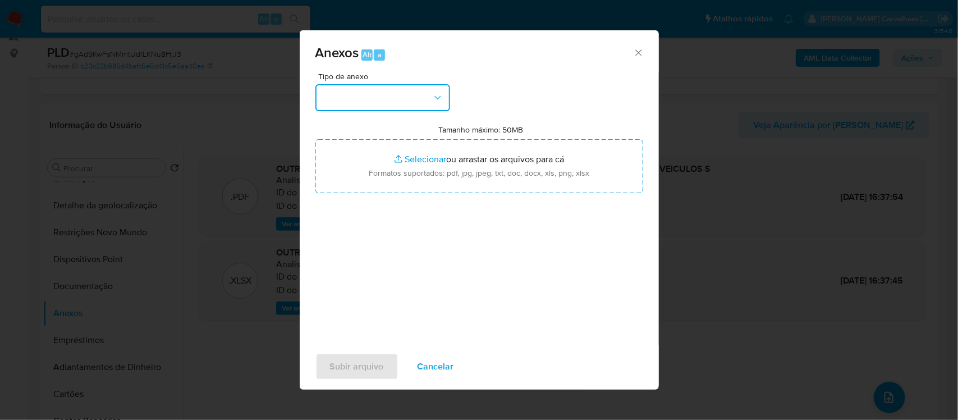
click at [433, 95] on icon "button" at bounding box center [437, 97] width 11 height 11
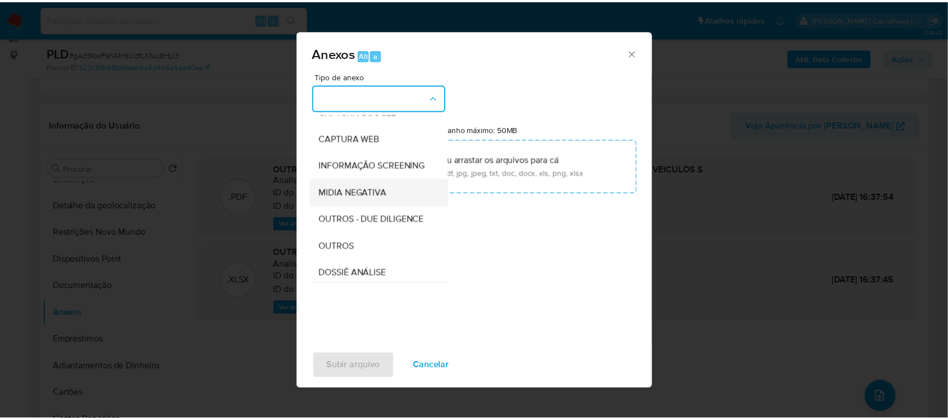
scroll to position [140, 0]
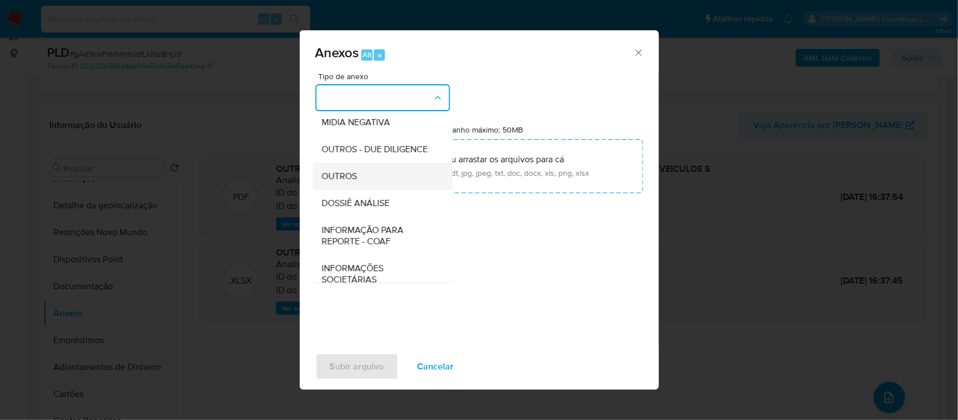
click at [351, 181] on span "OUTROS" at bounding box center [339, 175] width 35 height 11
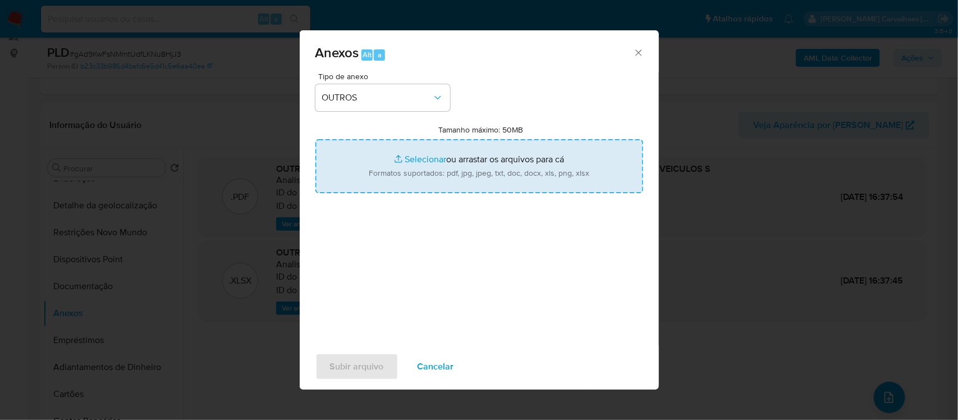
click at [427, 158] on input "Tamanho máximo: 50MB Selecionar arquivos" at bounding box center [480, 166] width 328 height 54
type input "C:\fakepath\DECLÍNIO - CNPJ 46010923000125 - ORIGINAL XANGAI COMERCIO DE VEICUL…"
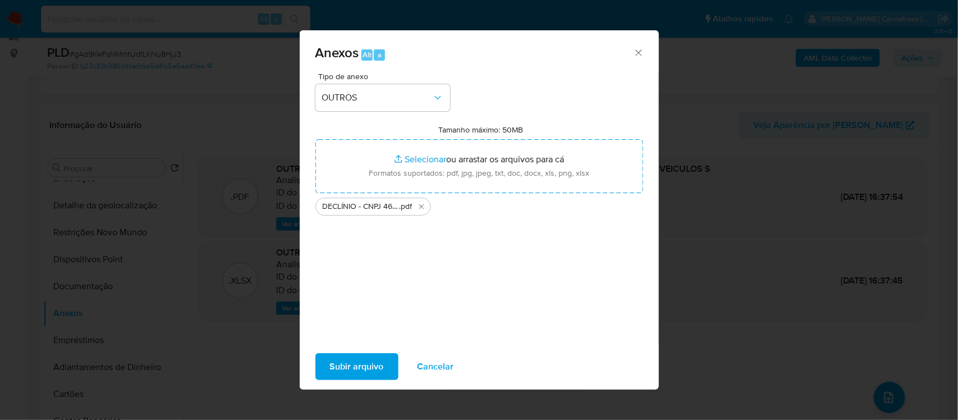
click at [359, 368] on span "Subir arquivo" at bounding box center [357, 366] width 54 height 25
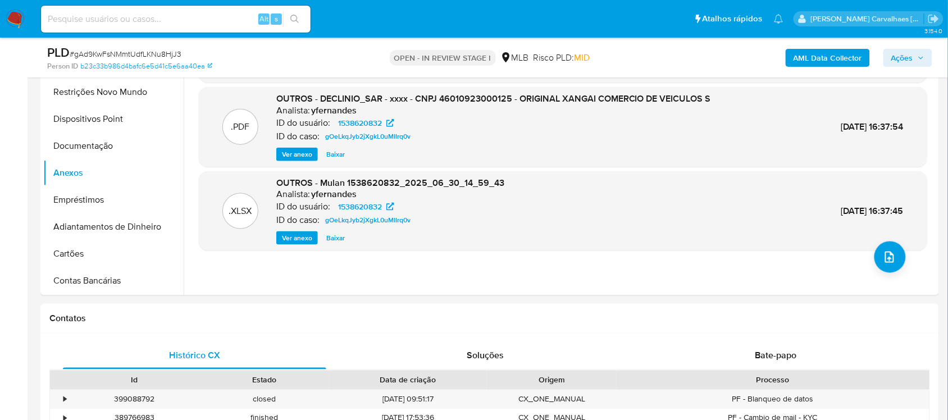
scroll to position [73, 0]
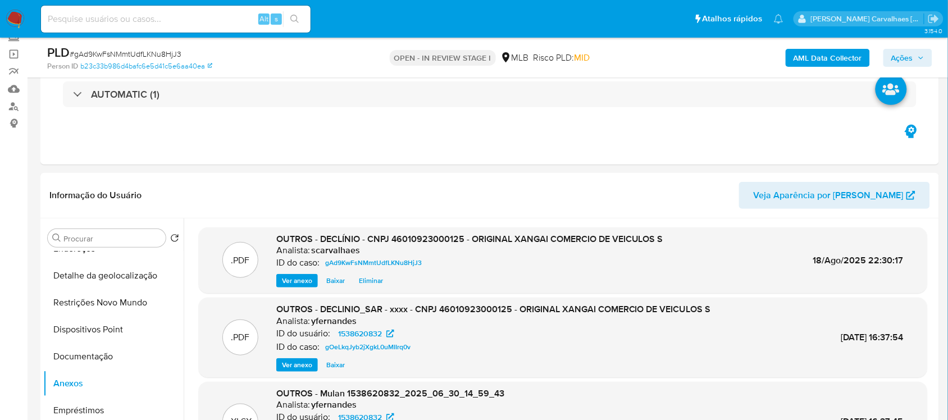
click at [911, 54] on span "Ações" at bounding box center [902, 58] width 22 height 18
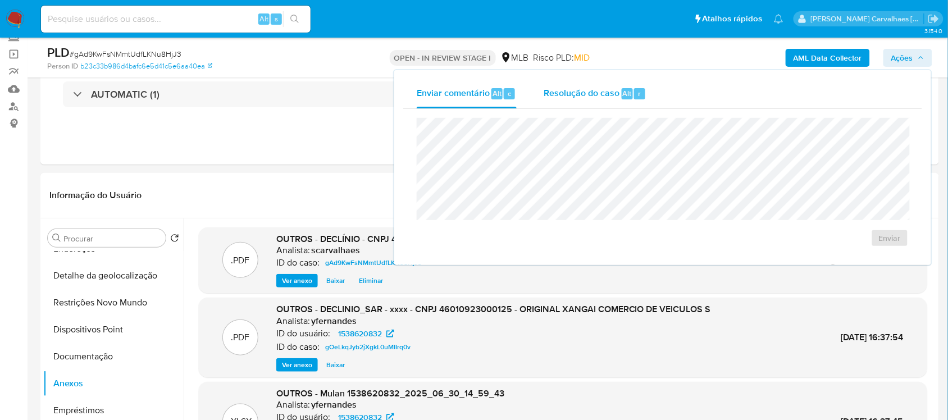
click at [593, 90] on span "Resolução do caso" at bounding box center [581, 92] width 76 height 13
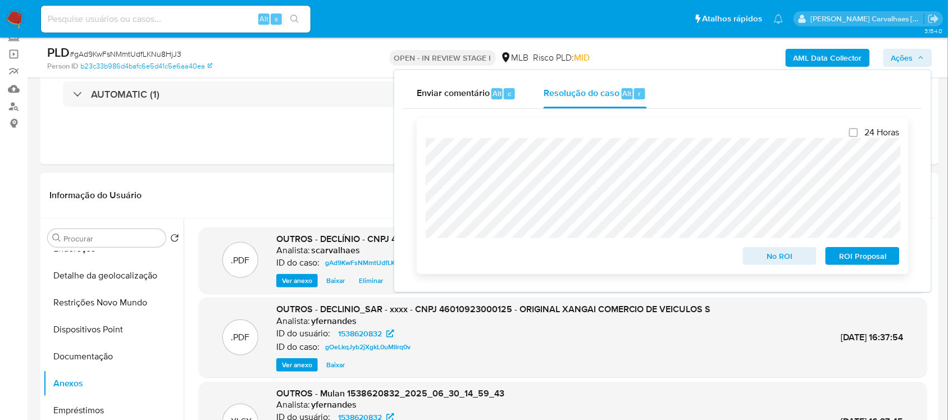
click at [772, 257] on span "No ROI" at bounding box center [780, 256] width 58 height 16
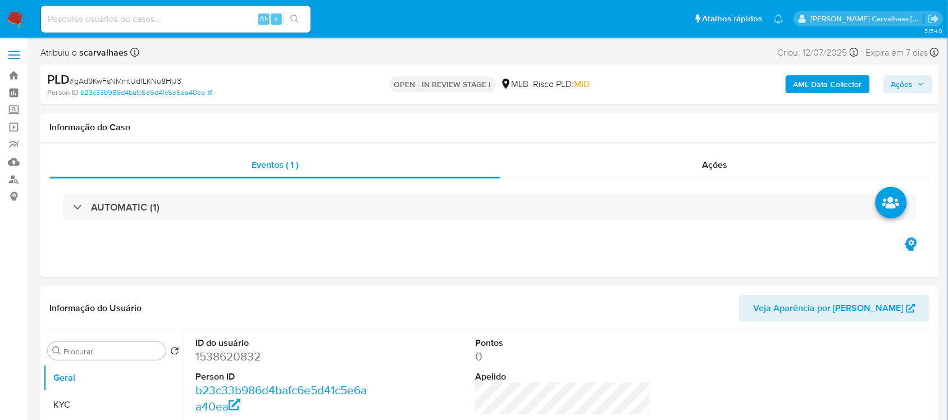
select select "10"
drag, startPoint x: 73, startPoint y: 80, endPoint x: 186, endPoint y: 80, distance: 112.9
click at [186, 80] on div "PLD # gAd9KwFsNMmtUdfLKNu8HjJ3" at bounding box center [192, 79] width 291 height 17
copy span "gAd9KwFsNMmtUdfLKNu8HjJ3"
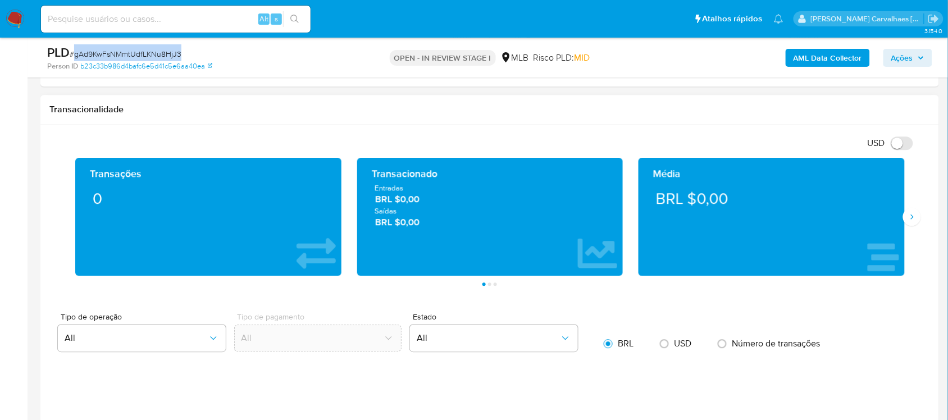
scroll to position [772, 0]
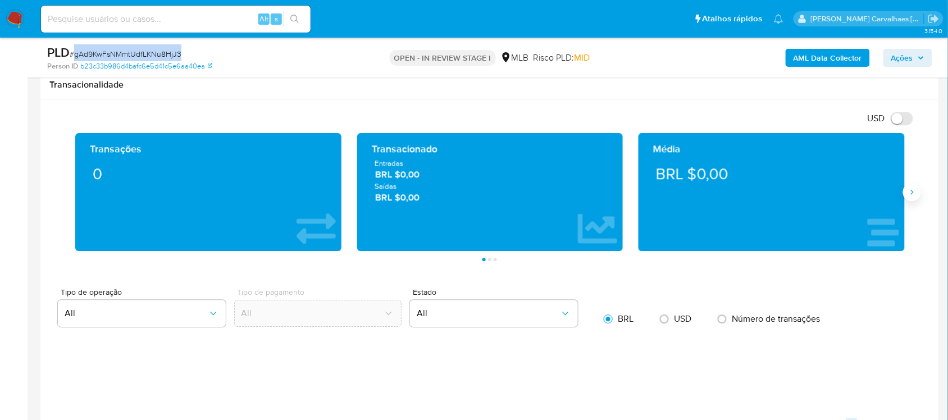
click at [910, 197] on icon "Siguiente" at bounding box center [911, 192] width 9 height 9
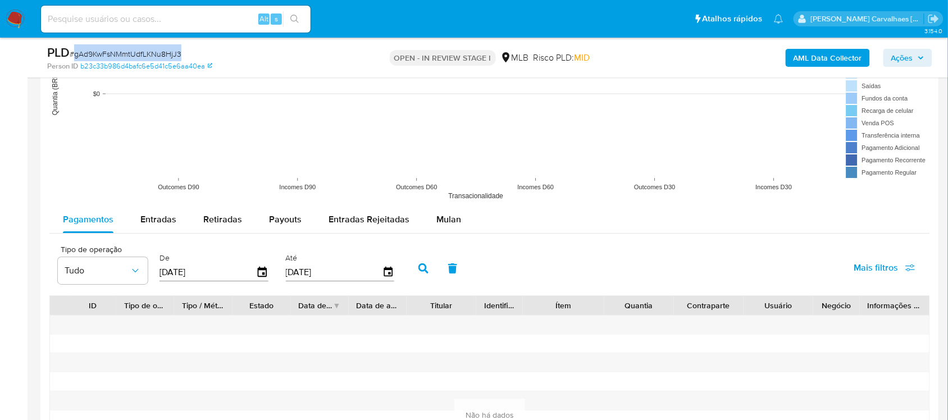
scroll to position [1123, 0]
click at [447, 222] on span "Mulan" at bounding box center [448, 218] width 25 height 13
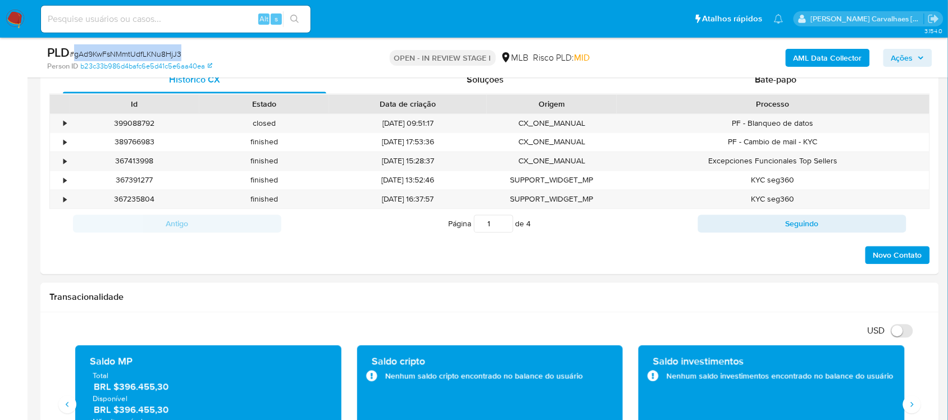
scroll to position [554, 0]
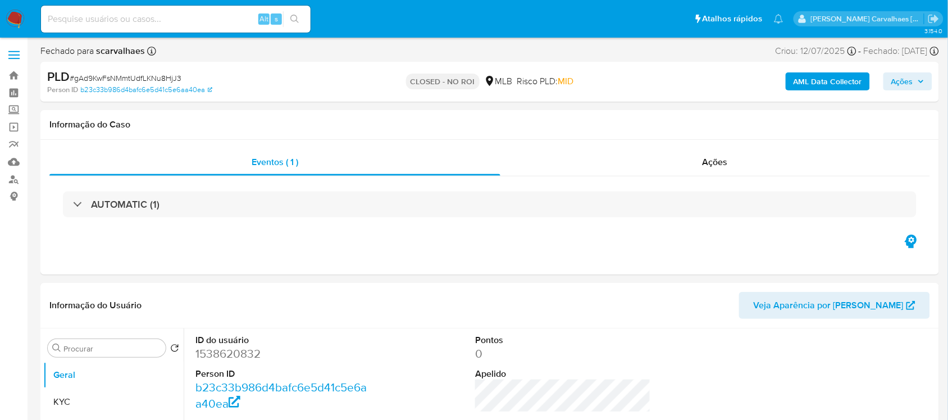
select select "10"
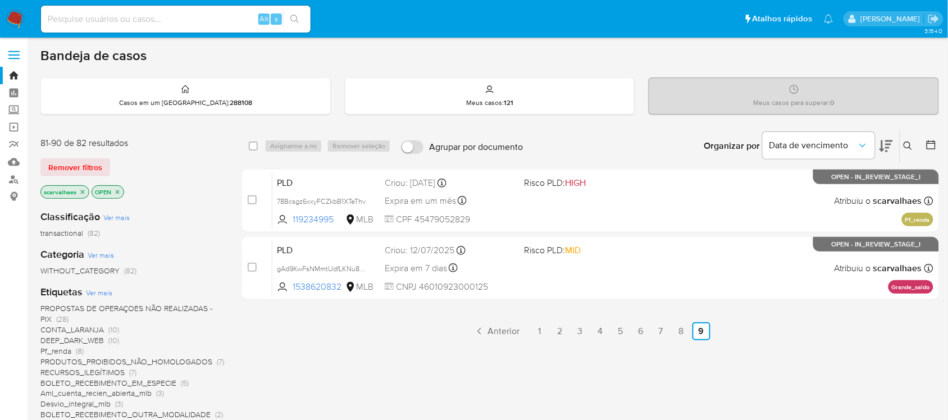
click at [18, 17] on img at bounding box center [15, 19] width 19 height 19
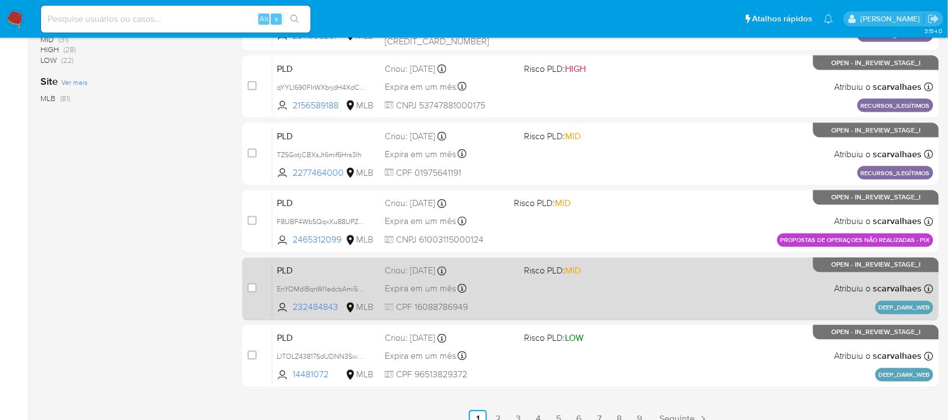
scroll to position [465, 0]
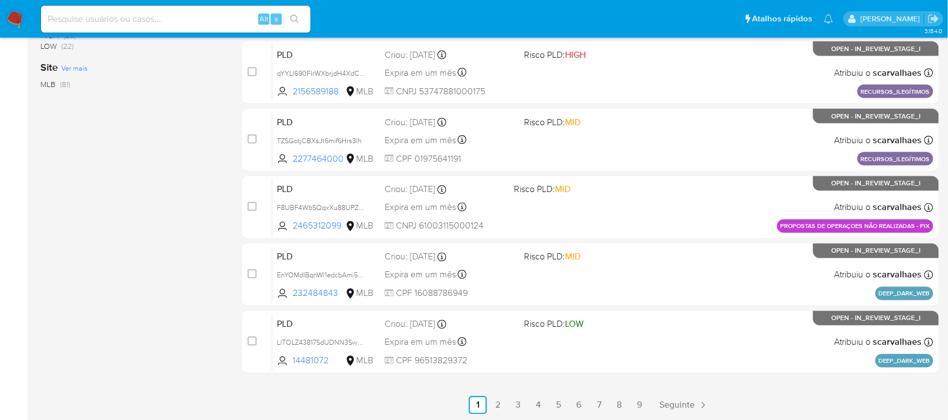
click at [616, 407] on link "8" at bounding box center [619, 405] width 18 height 18
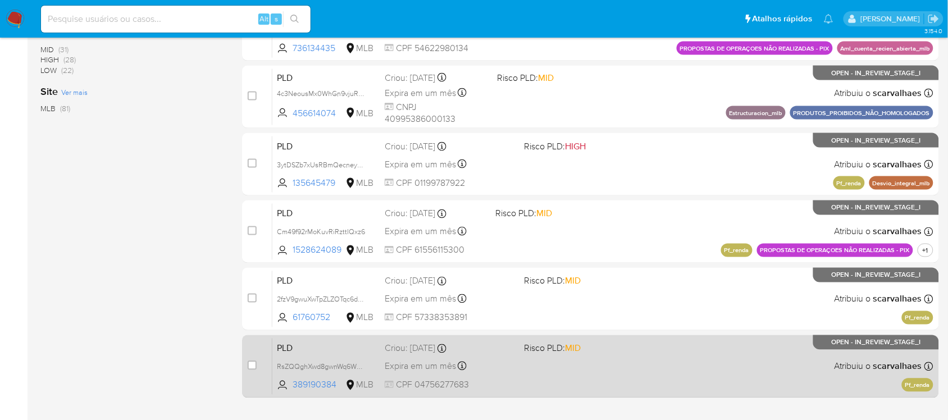
scroll to position [465, 0]
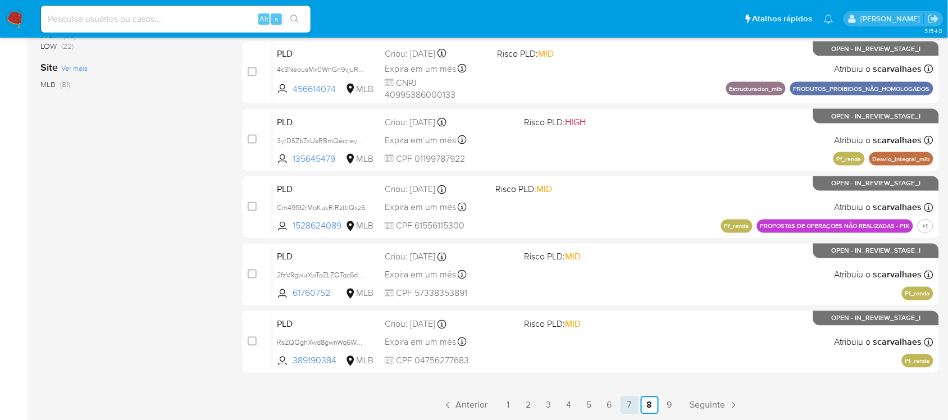
click at [627, 402] on link "7" at bounding box center [629, 405] width 18 height 18
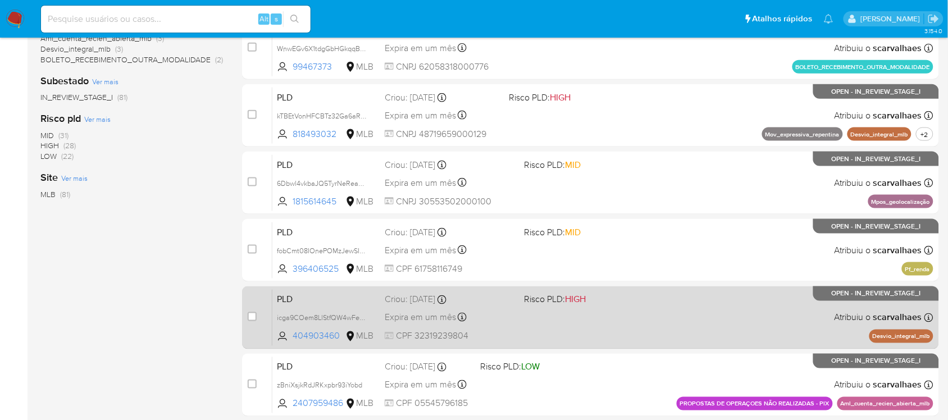
scroll to position [465, 0]
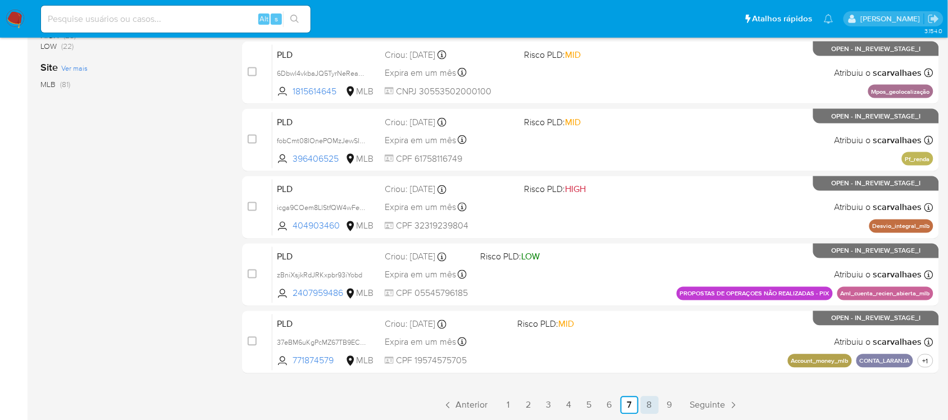
click at [646, 401] on link "8" at bounding box center [650, 405] width 18 height 18
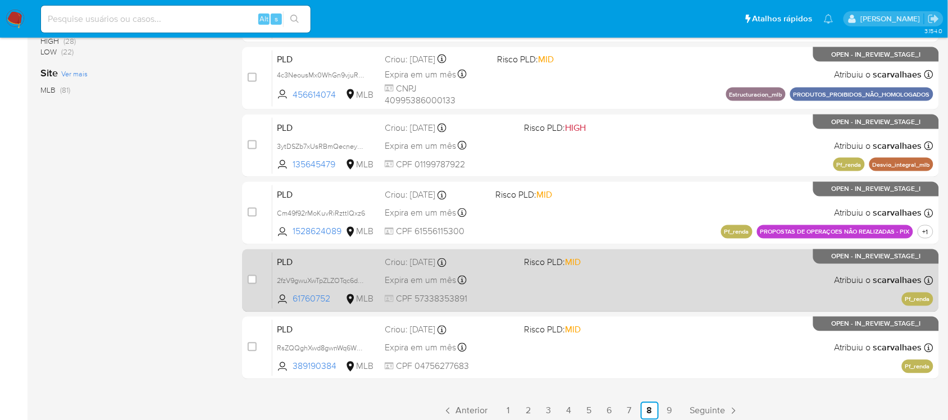
scroll to position [465, 0]
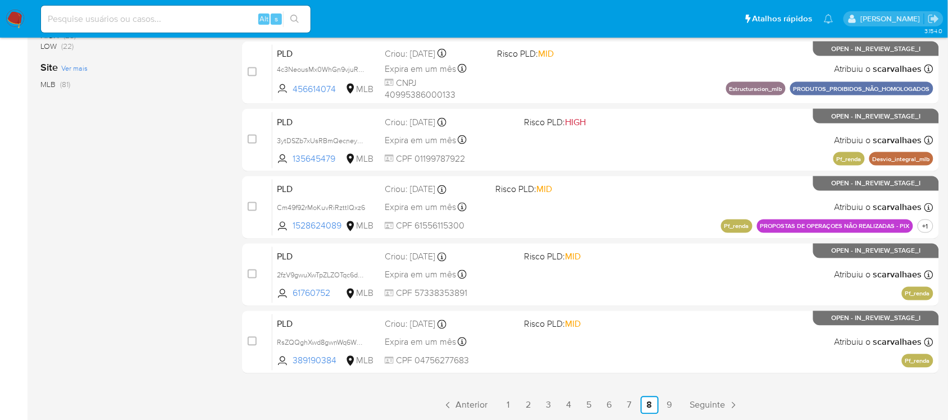
click at [668, 408] on link "9" at bounding box center [670, 405] width 18 height 18
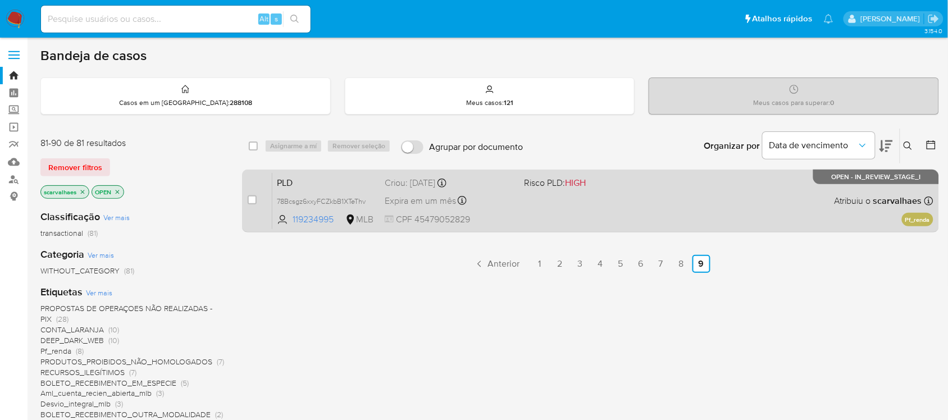
click at [511, 207] on div "Expira em um mês Expira em [DATE] 00:06:39" at bounding box center [450, 200] width 130 height 15
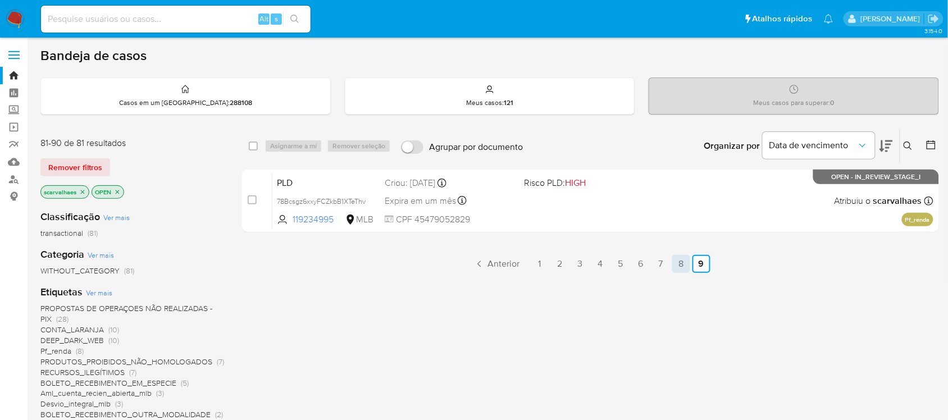
click at [679, 267] on link "8" at bounding box center [681, 264] width 18 height 18
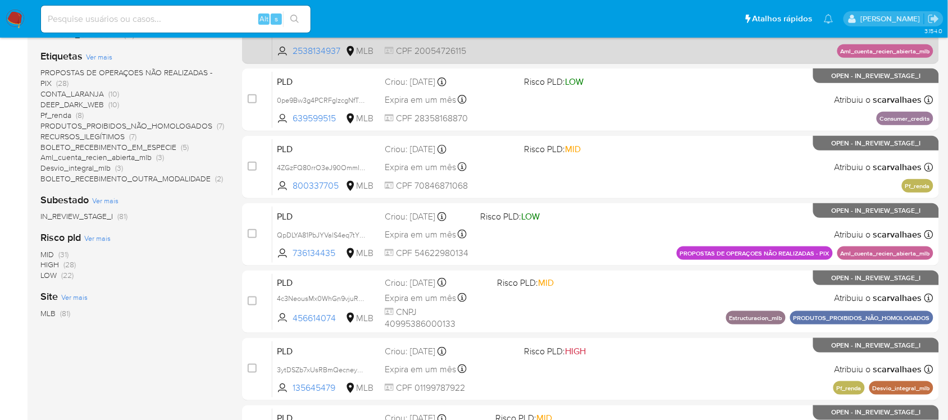
scroll to position [281, 0]
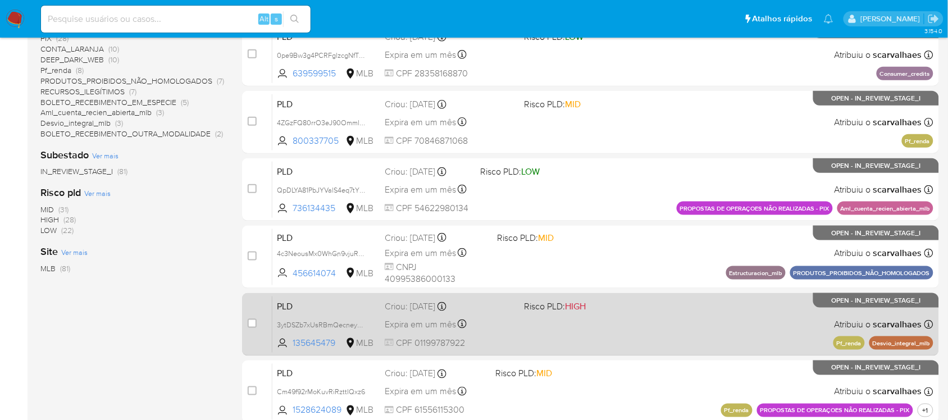
click at [643, 322] on div "PLD 3ytDSZb7xUsRBmQecney0ilL 135645479 MLB Risco PLD: HIGH Criou: [DATE] Criou:…" at bounding box center [602, 324] width 661 height 57
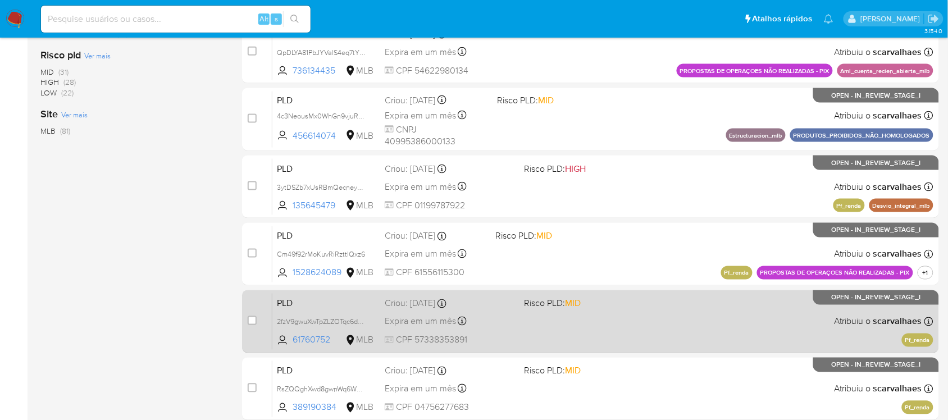
scroll to position [465, 0]
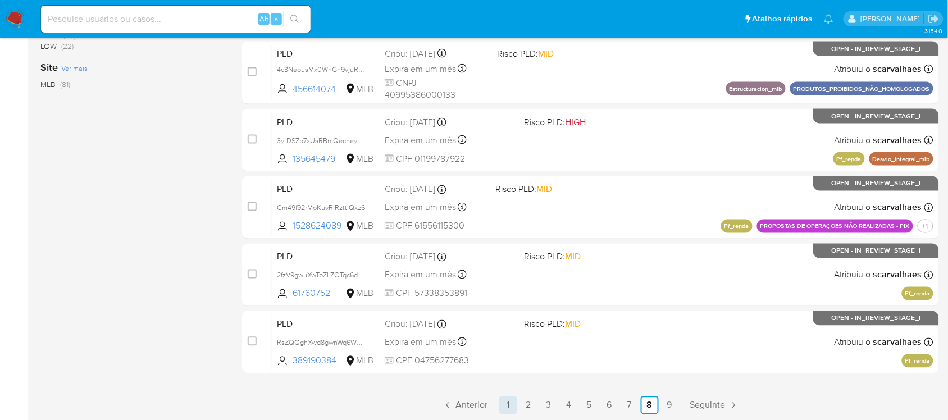
click at [505, 404] on link "1" at bounding box center [508, 405] width 18 height 18
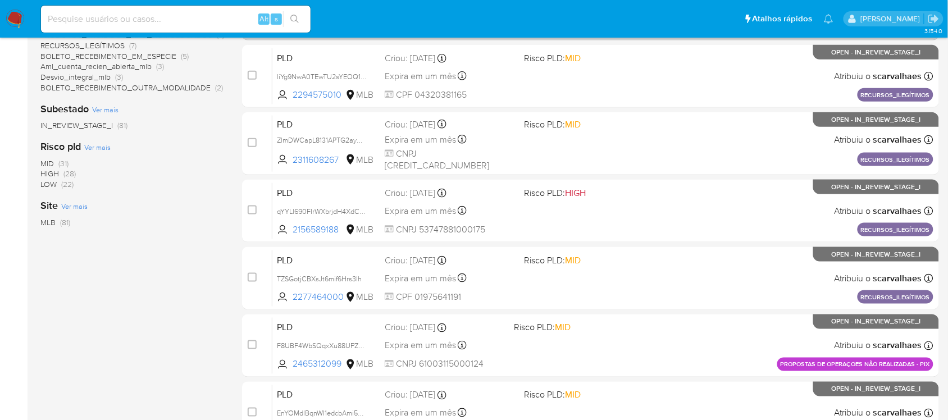
scroll to position [351, 0]
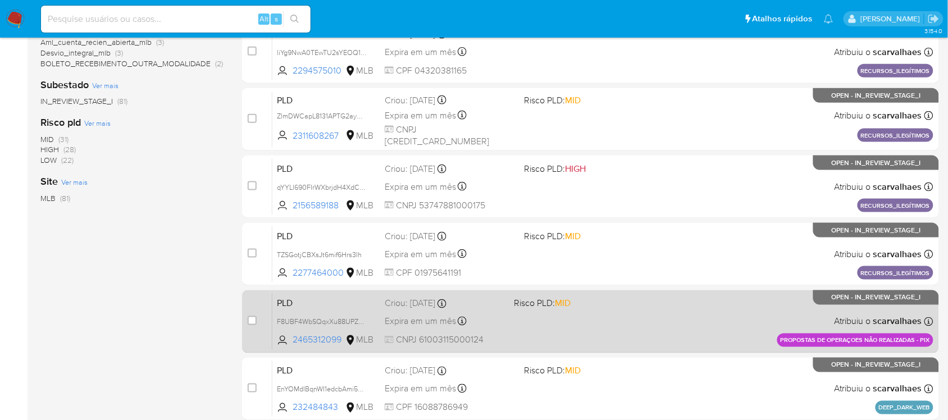
click at [601, 323] on div "PLD F8UBF4WbSQqxXu88UPZn9LNZ 2465312099 MLB Risco PLD: MID Criou: [DATE] Criou:…" at bounding box center [602, 321] width 661 height 57
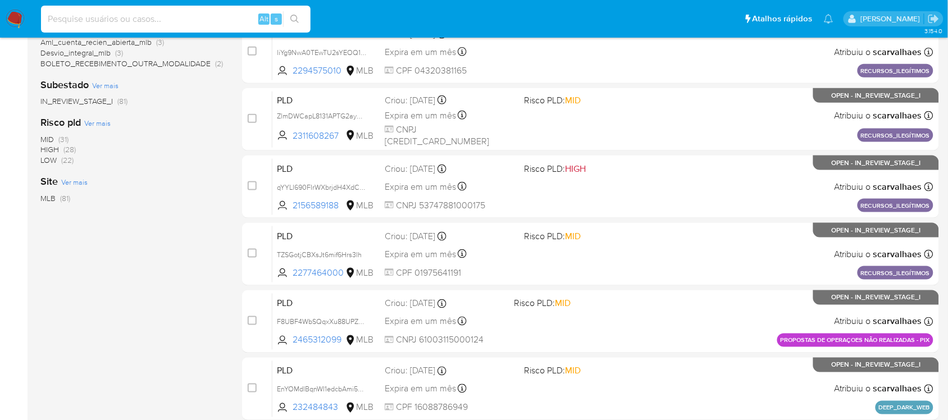
paste input "3ytDSZb7xUsRBmQecney0ilL"
type input "3ytDSZb7xUsRBmQecney0ilL"
click at [296, 20] on icon "search-icon" at bounding box center [294, 19] width 8 height 8
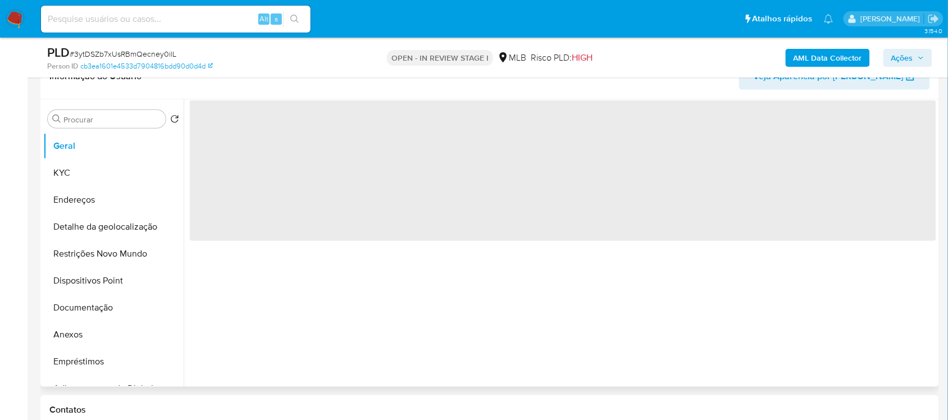
scroll to position [211, 0]
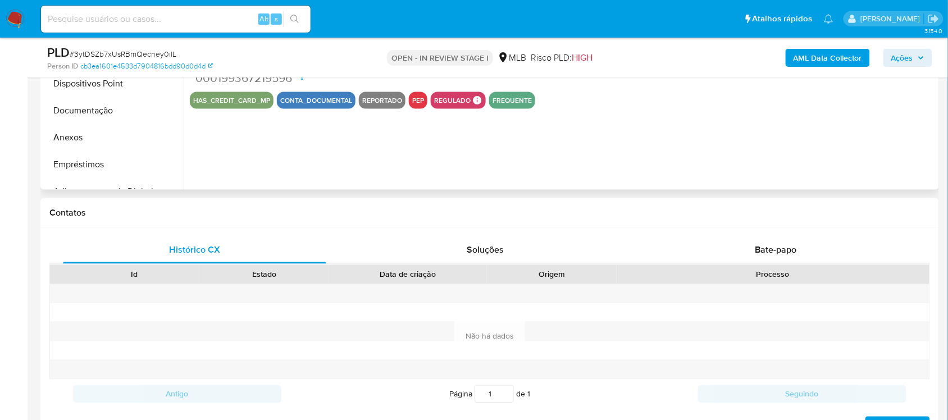
select select "10"
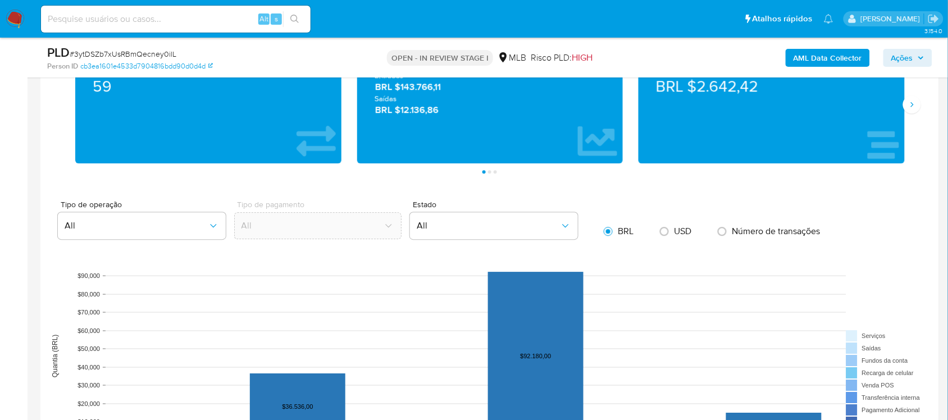
scroll to position [983, 0]
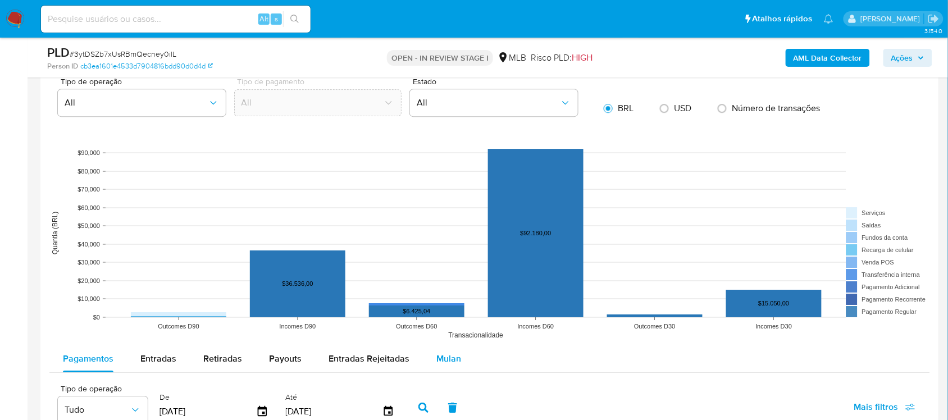
click at [444, 361] on span "Mulan" at bounding box center [448, 358] width 25 height 13
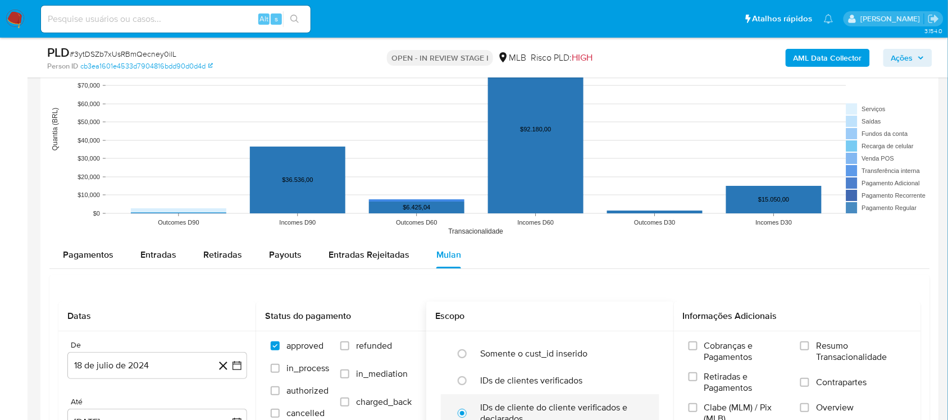
scroll to position [1193, 0]
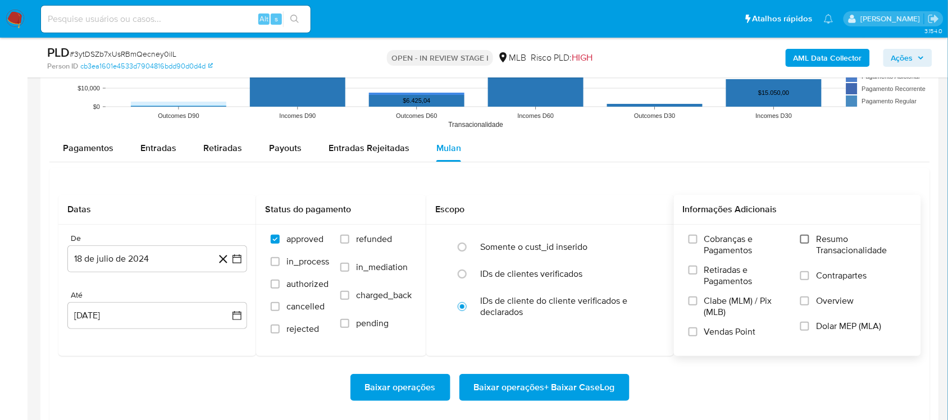
click at [806, 241] on input "Resumo Transacionalidade" at bounding box center [804, 239] width 9 height 9
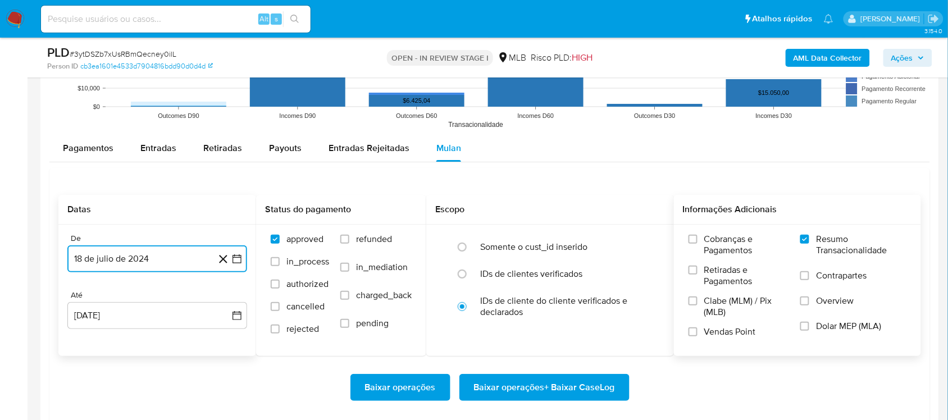
click at [240, 259] on icon "button" at bounding box center [236, 258] width 9 height 9
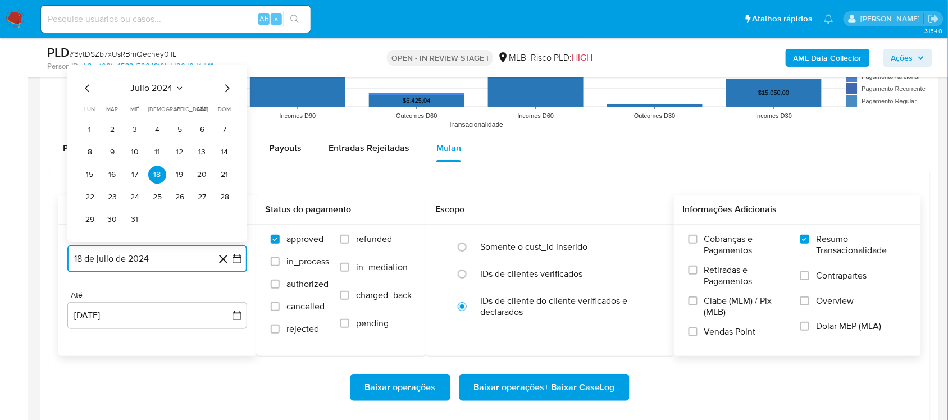
click at [226, 88] on icon "Mes siguiente" at bounding box center [226, 87] width 13 height 13
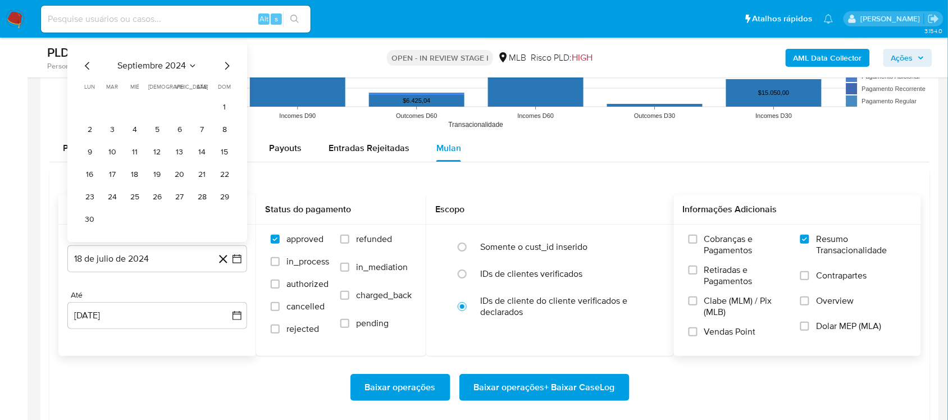
click at [226, 88] on span "dom" at bounding box center [224, 87] width 13 height 8
click at [222, 66] on icon "Mes siguiente" at bounding box center [226, 65] width 13 height 13
click at [225, 93] on icon "Mes siguiente" at bounding box center [226, 87] width 13 height 13
click at [225, 89] on icon "Mes siguiente" at bounding box center [226, 87] width 13 height 13
click at [225, 65] on icon "Mes siguiente" at bounding box center [226, 65] width 13 height 13
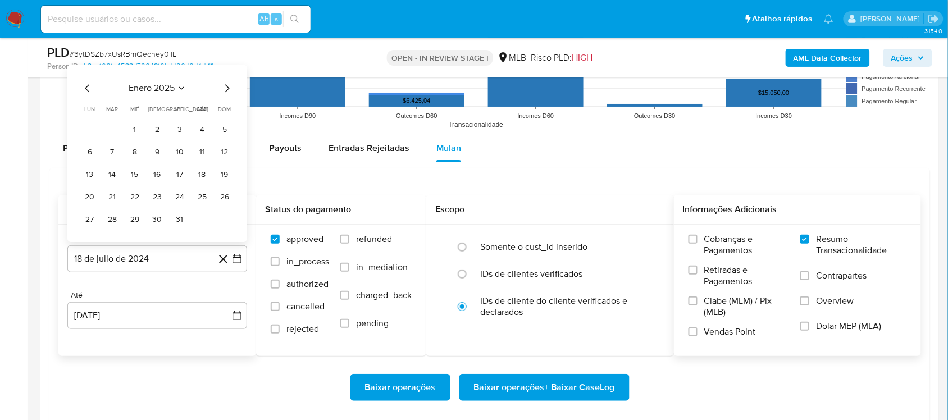
click at [225, 89] on icon "Mes siguiente" at bounding box center [226, 87] width 13 height 13
click at [225, 68] on icon "Mes siguiente" at bounding box center [226, 65] width 13 height 13
click at [225, 90] on icon "Mes siguiente" at bounding box center [226, 87] width 13 height 13
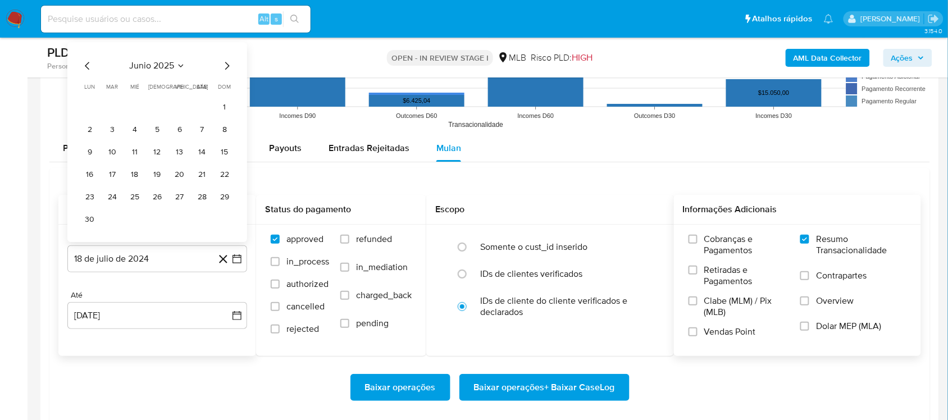
click at [85, 68] on icon "Mes anterior" at bounding box center [87, 65] width 13 height 13
click at [86, 89] on icon "Mes anterior" at bounding box center [87, 88] width 4 height 8
click at [111, 177] on button "15" at bounding box center [112, 175] width 18 height 18
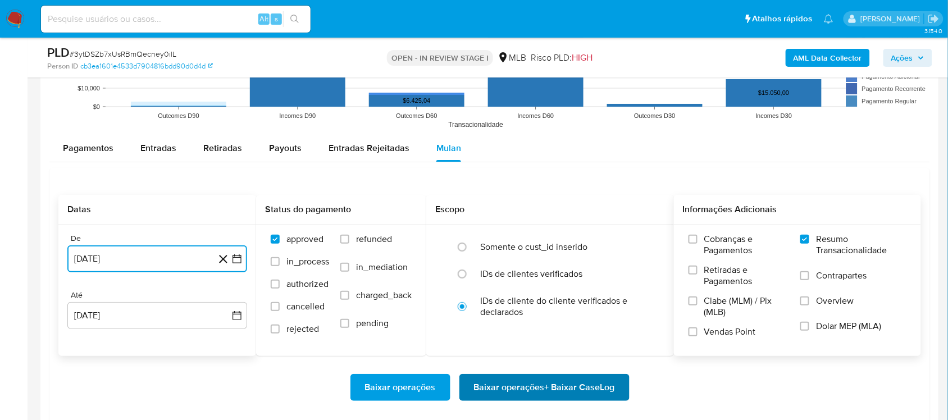
drag, startPoint x: 524, startPoint y: 377, endPoint x: 527, endPoint y: 383, distance: 6.8
click at [527, 383] on span "Baixar operações + Baixar CaseLog" at bounding box center [544, 387] width 141 height 25
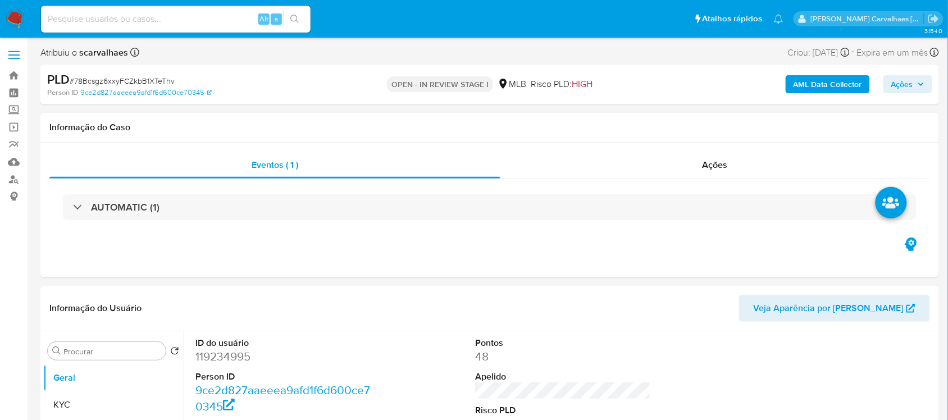
select select "10"
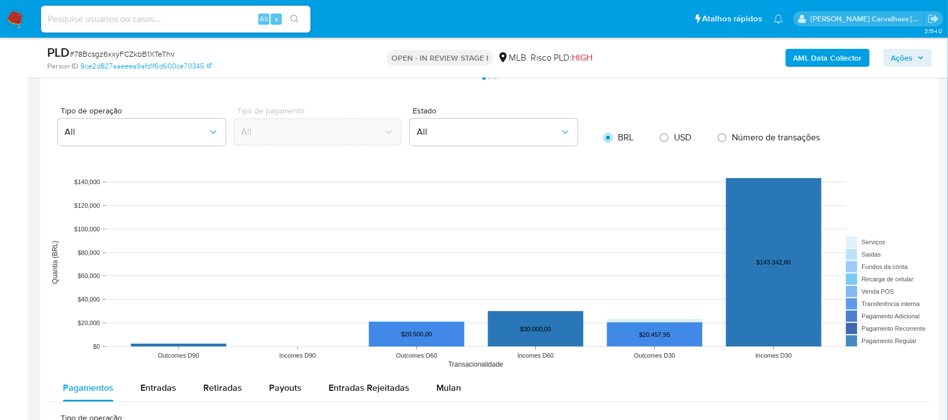
scroll to position [983, 0]
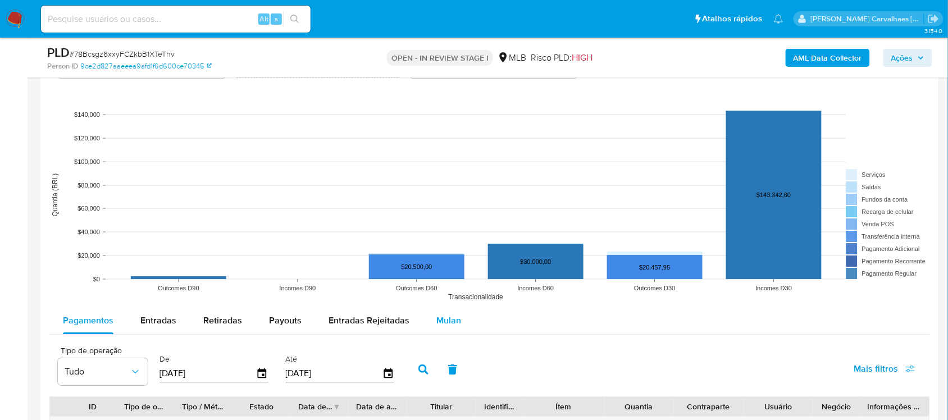
click at [442, 320] on span "Mulan" at bounding box center [448, 320] width 25 height 13
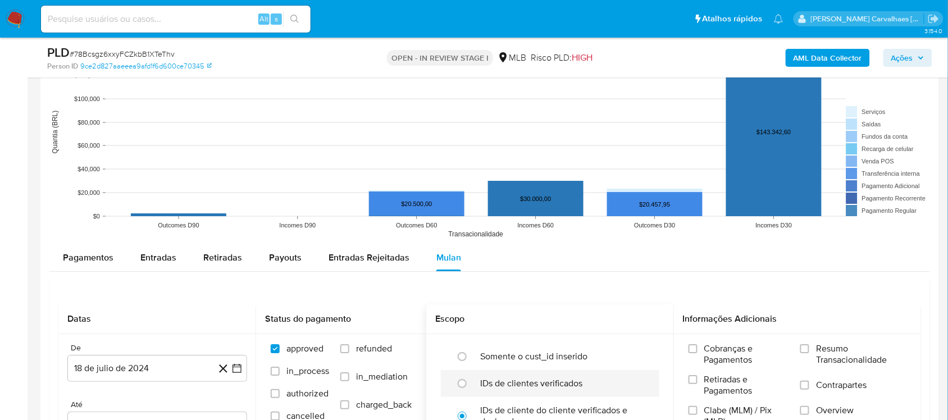
scroll to position [1123, 0]
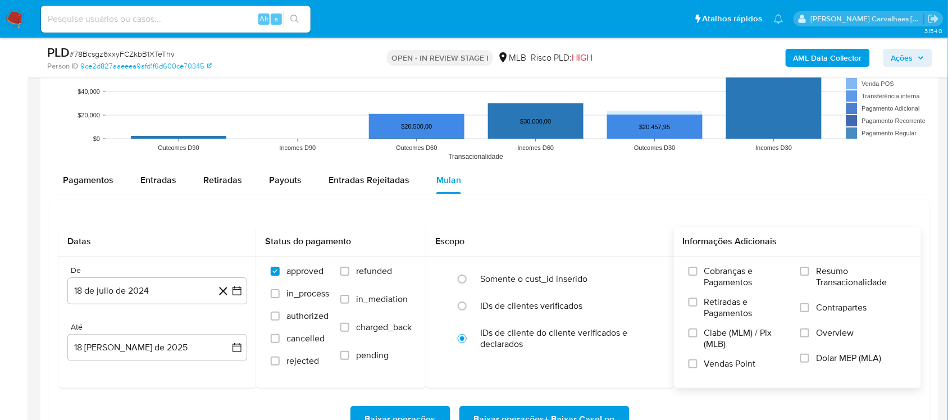
click at [798, 270] on div "Cobranças e Pagamentos Retiradas e Pagamentos Clabe (MLM) / Pix (MLB) Vendas Po…" at bounding box center [798, 322] width 230 height 112
click at [807, 271] on input "Resumo Transacionalidade" at bounding box center [804, 271] width 9 height 9
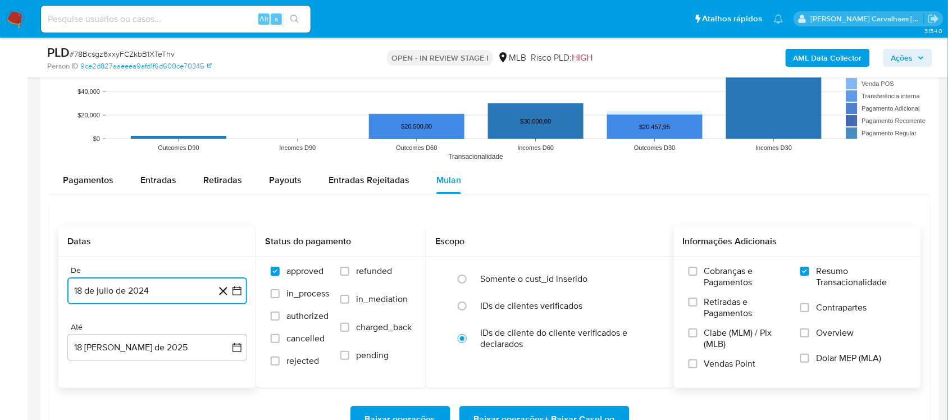
click at [236, 296] on icon "button" at bounding box center [236, 290] width 11 height 11
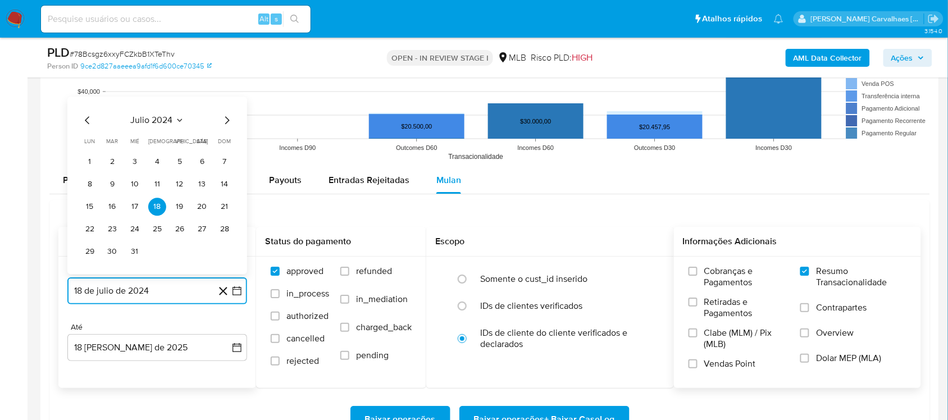
click at [226, 118] on icon "Mes siguiente" at bounding box center [226, 119] width 13 height 13
click at [225, 95] on icon "Mes siguiente" at bounding box center [226, 97] width 13 height 13
click at [225, 124] on icon "Mes siguiente" at bounding box center [226, 119] width 13 height 13
click at [225, 119] on icon "Mes siguiente" at bounding box center [226, 119] width 13 height 13
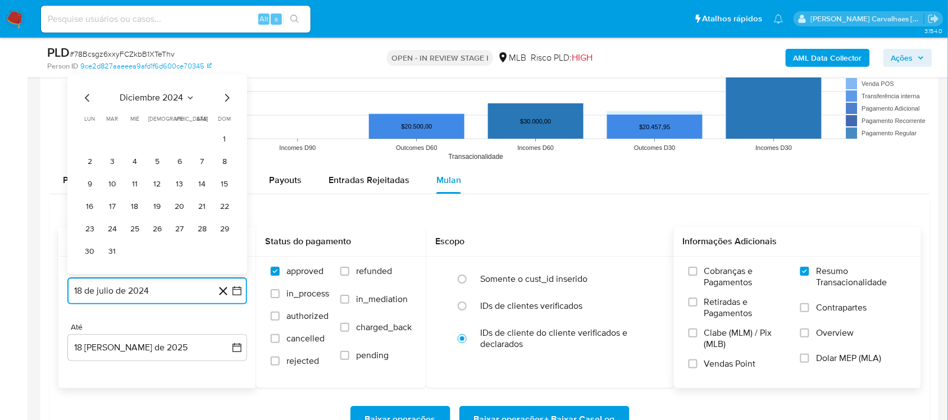
click at [225, 97] on icon "Mes siguiente" at bounding box center [226, 97] width 13 height 13
click at [225, 121] on icon "Mes siguiente" at bounding box center [226, 119] width 13 height 13
click at [223, 98] on icon "Mes siguiente" at bounding box center [226, 97] width 13 height 13
click at [223, 122] on icon "Mes siguiente" at bounding box center [226, 119] width 13 height 13
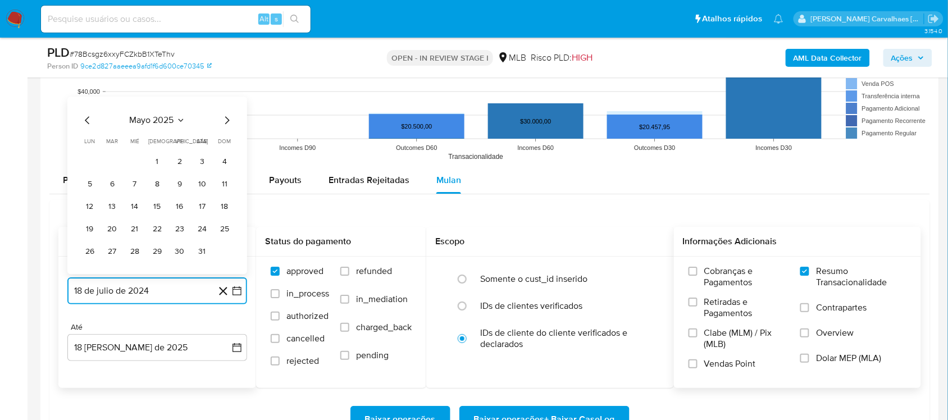
click at [226, 122] on icon "Mes siguiente" at bounding box center [226, 119] width 13 height 13
click at [226, 102] on icon "Mes siguiente" at bounding box center [227, 98] width 4 height 8
click at [226, 121] on icon "Mes siguiente" at bounding box center [226, 119] width 13 height 13
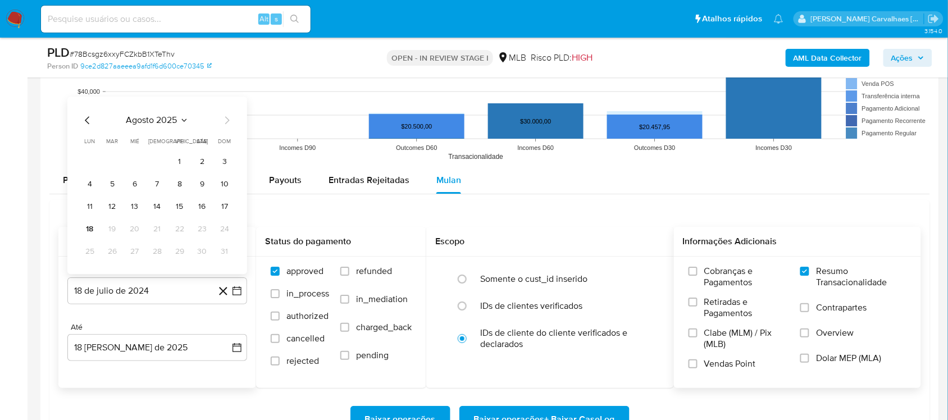
click at [86, 121] on icon "Mes anterior" at bounding box center [87, 119] width 13 height 13
click at [88, 96] on icon "Mes anterior" at bounding box center [87, 97] width 13 height 13
click at [85, 120] on icon "Mes anterior" at bounding box center [87, 119] width 13 height 13
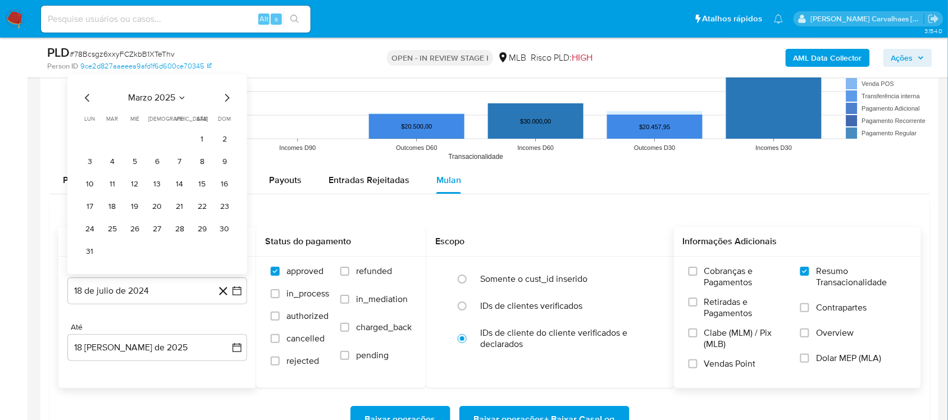
click at [226, 100] on icon "Mes siguiente" at bounding box center [226, 97] width 13 height 13
click at [87, 121] on icon "Mes anterior" at bounding box center [87, 119] width 13 height 13
click at [87, 121] on span "lun" at bounding box center [90, 119] width 11 height 8
click at [84, 100] on icon "Mes anterior" at bounding box center [87, 97] width 13 height 13
click at [225, 122] on icon "Mes siguiente" at bounding box center [226, 119] width 13 height 13
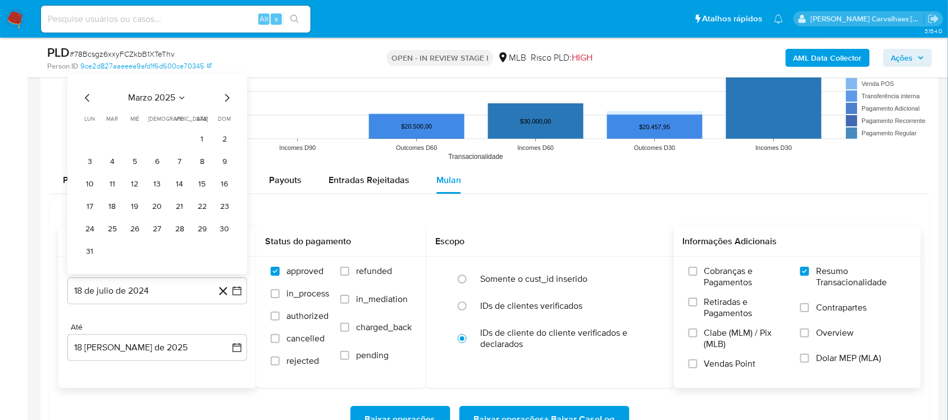
click at [222, 99] on icon "Mes siguiente" at bounding box center [226, 97] width 13 height 13
click at [225, 121] on icon "Mes siguiente" at bounding box center [226, 119] width 13 height 13
click at [107, 208] on button "17" at bounding box center [112, 207] width 18 height 18
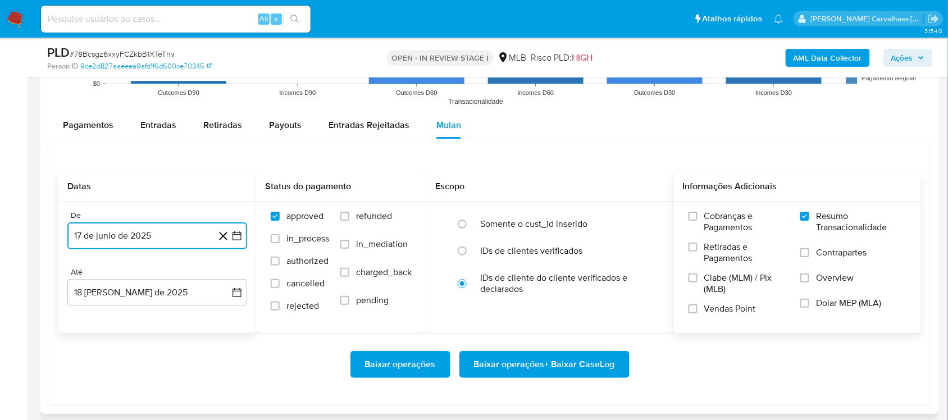
scroll to position [1193, 0]
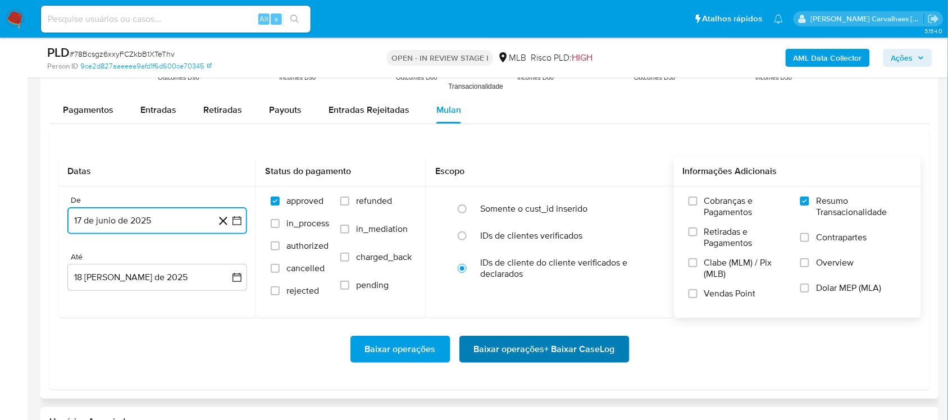
click at [492, 344] on span "Baixar operações + Baixar CaseLog" at bounding box center [544, 349] width 141 height 25
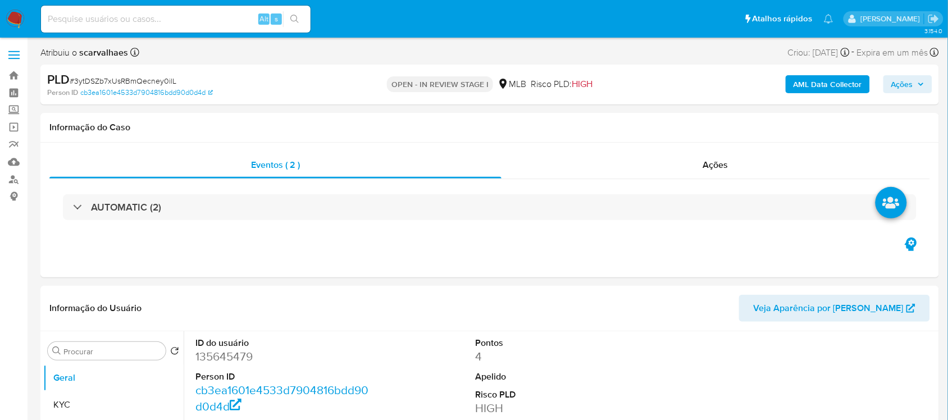
select select "10"
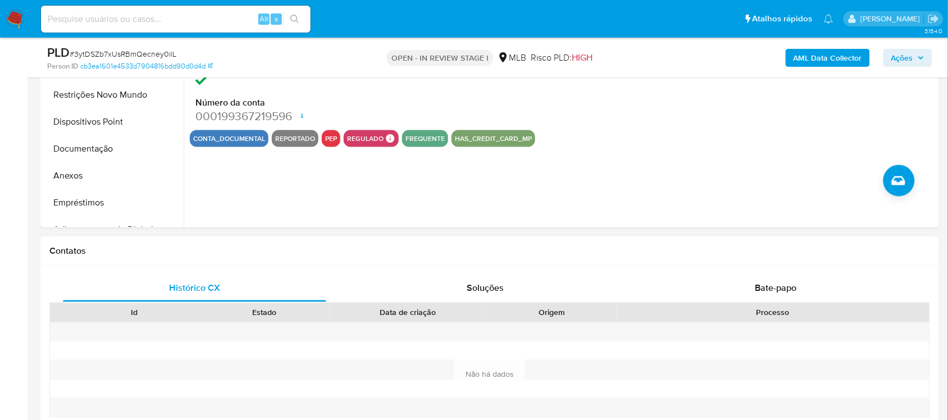
scroll to position [281, 0]
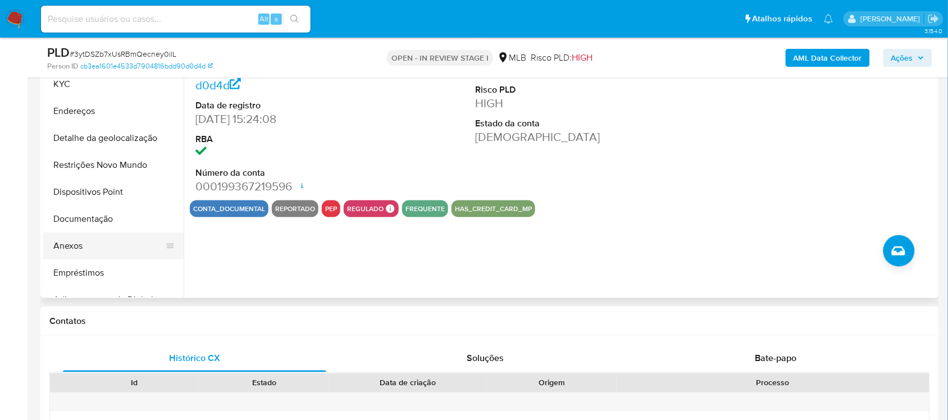
click at [89, 246] on button "Anexos" at bounding box center [108, 245] width 131 height 27
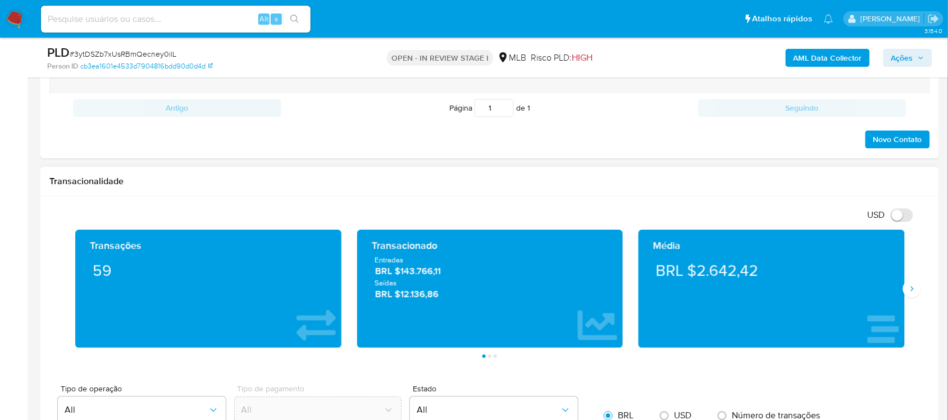
scroll to position [702, 0]
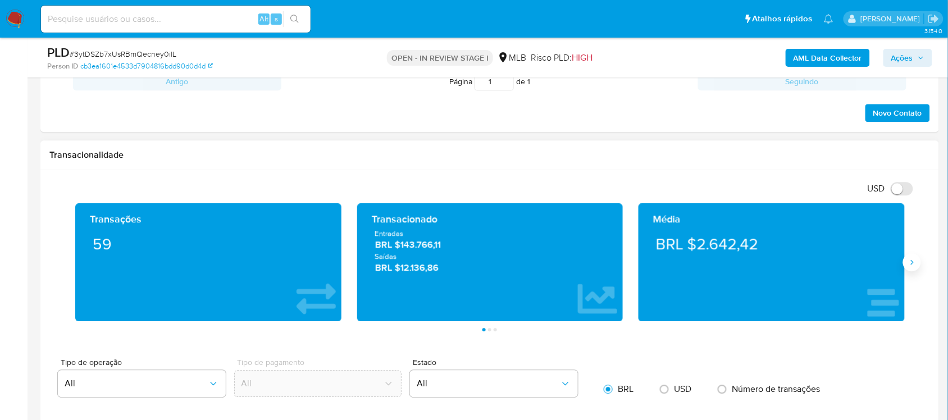
click at [911, 266] on icon "Siguiente" at bounding box center [911, 262] width 9 height 9
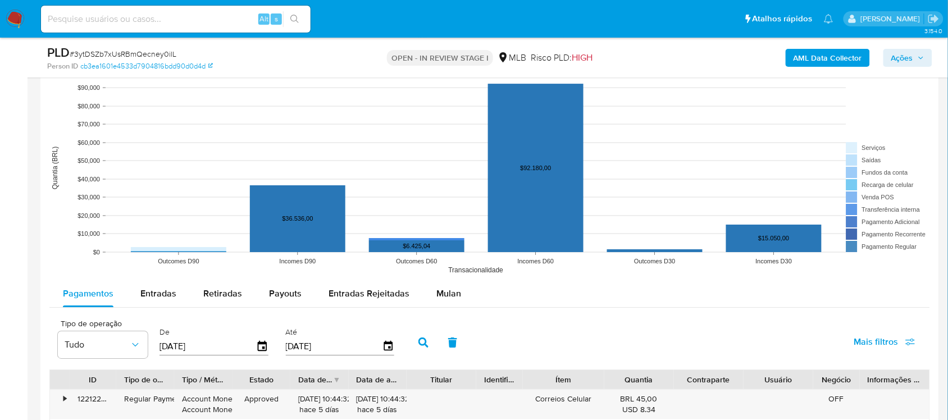
scroll to position [1123, 0]
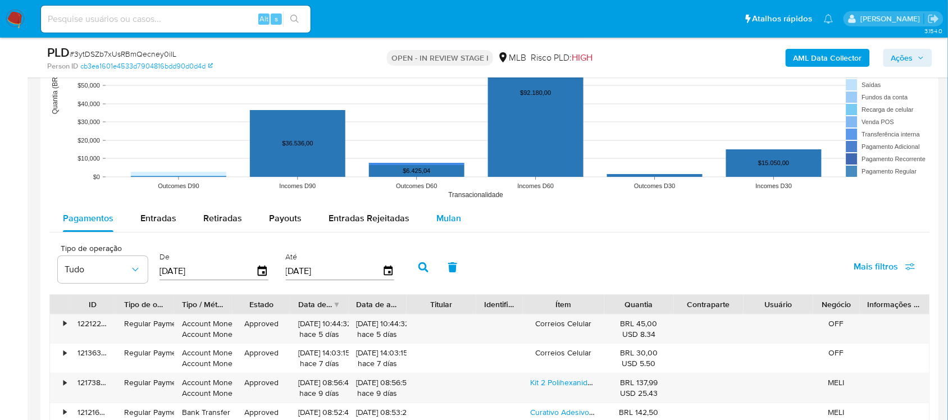
click at [444, 222] on span "Mulan" at bounding box center [448, 218] width 25 height 13
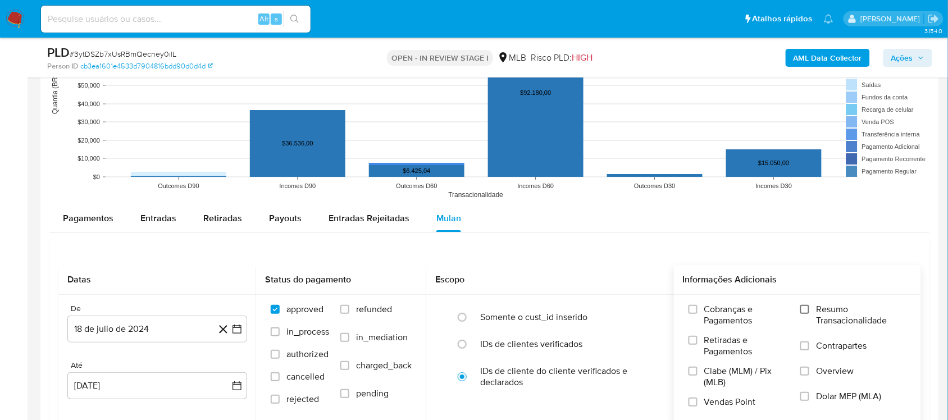
click at [804, 306] on input "Resumo Transacionalidade" at bounding box center [804, 309] width 9 height 9
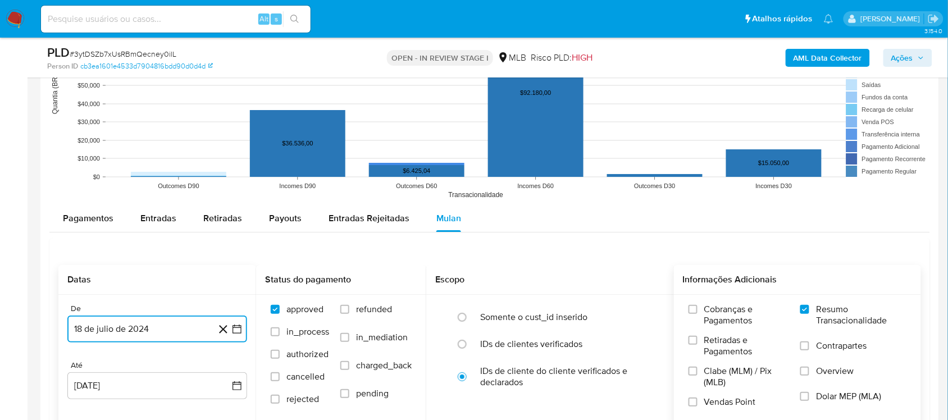
click at [237, 332] on icon "button" at bounding box center [236, 328] width 11 height 11
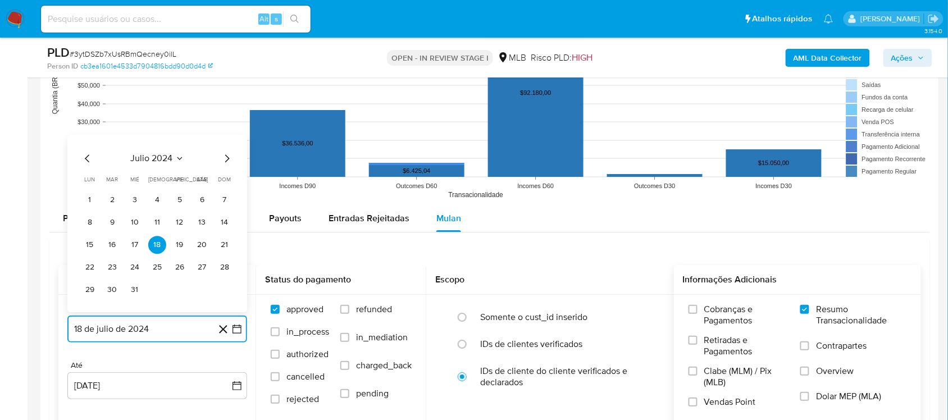
click at [223, 156] on icon "Mes siguiente" at bounding box center [226, 158] width 13 height 13
click at [223, 161] on icon "Mes siguiente" at bounding box center [226, 158] width 13 height 13
click at [229, 139] on icon "Mes siguiente" at bounding box center [226, 135] width 13 height 13
click at [228, 157] on icon "Mes siguiente" at bounding box center [226, 158] width 13 height 13
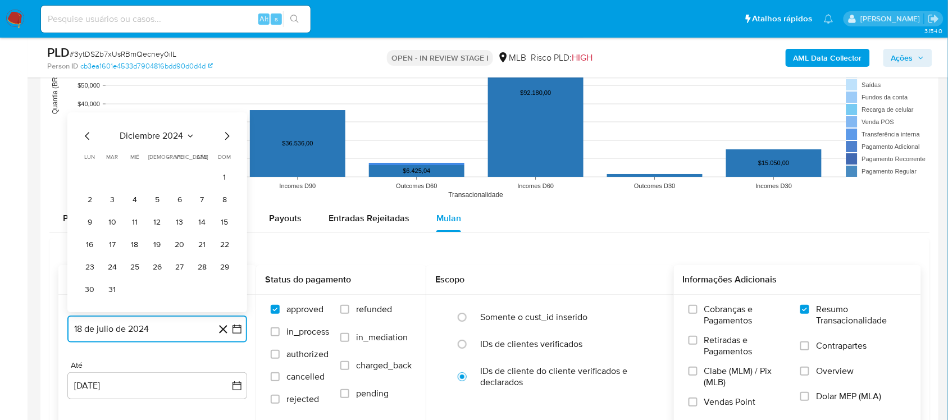
click at [226, 139] on icon "Mes siguiente" at bounding box center [226, 135] width 13 height 13
click at [225, 160] on icon "Mes siguiente" at bounding box center [226, 158] width 13 height 13
click at [225, 158] on icon "Mes siguiente" at bounding box center [226, 158] width 13 height 13
click at [226, 138] on icon "Mes siguiente" at bounding box center [226, 135] width 13 height 13
click at [226, 157] on icon "Mes siguiente" at bounding box center [227, 158] width 4 height 8
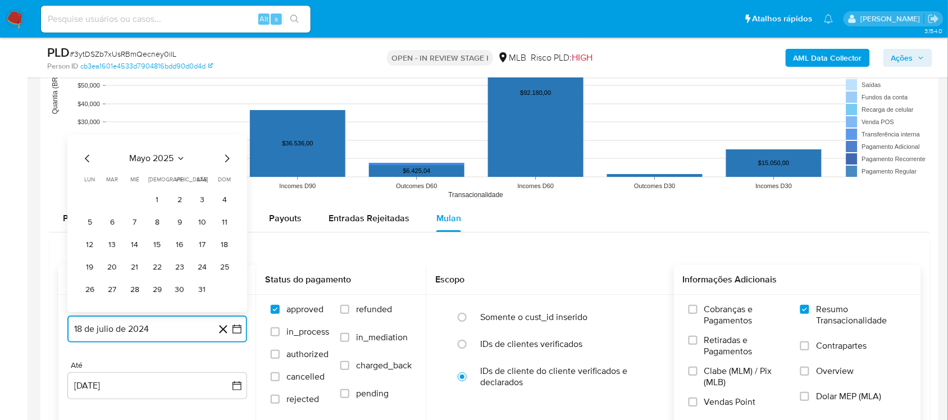
click at [226, 157] on icon "Mes siguiente" at bounding box center [227, 158] width 4 height 8
click at [225, 135] on icon "Mes siguiente" at bounding box center [226, 135] width 13 height 13
click at [226, 161] on icon "Mes siguiente" at bounding box center [226, 158] width 13 height 13
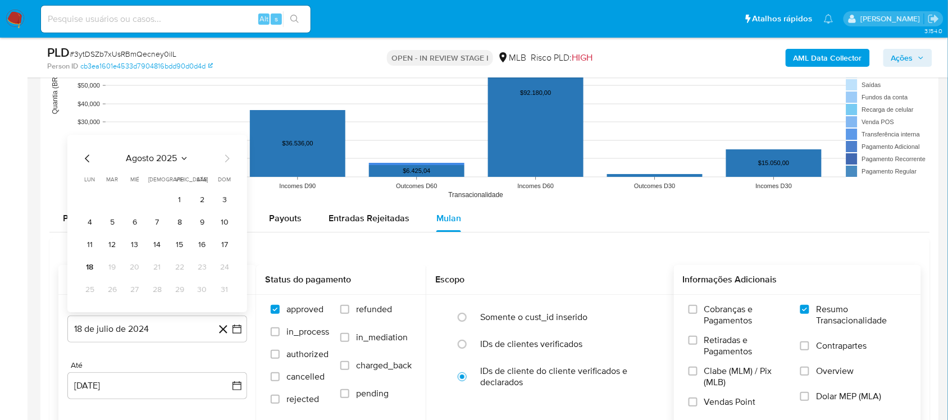
click at [85, 156] on icon "Mes anterior" at bounding box center [87, 158] width 13 height 13
click at [87, 141] on icon "Mes anterior" at bounding box center [87, 135] width 13 height 13
click at [88, 155] on icon "Mes anterior" at bounding box center [87, 158] width 13 height 13
click at [226, 161] on icon "Mes siguiente" at bounding box center [226, 158] width 13 height 13
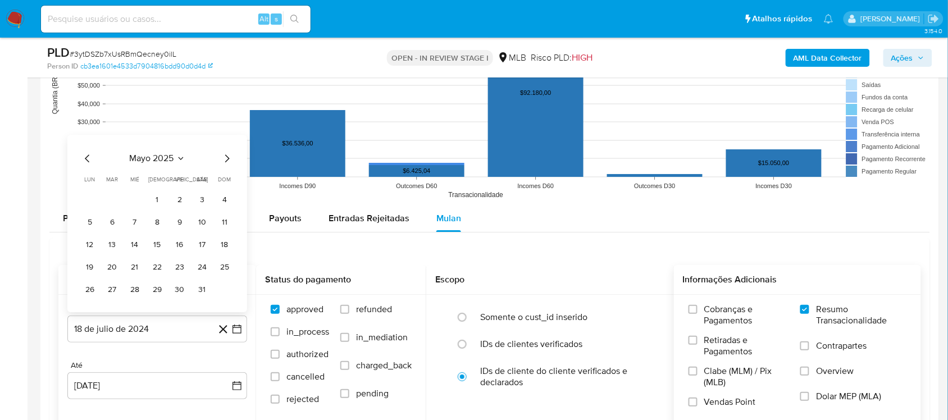
click at [226, 161] on icon "Mes siguiente" at bounding box center [226, 158] width 13 height 13
click at [113, 245] on button "17" at bounding box center [112, 245] width 18 height 18
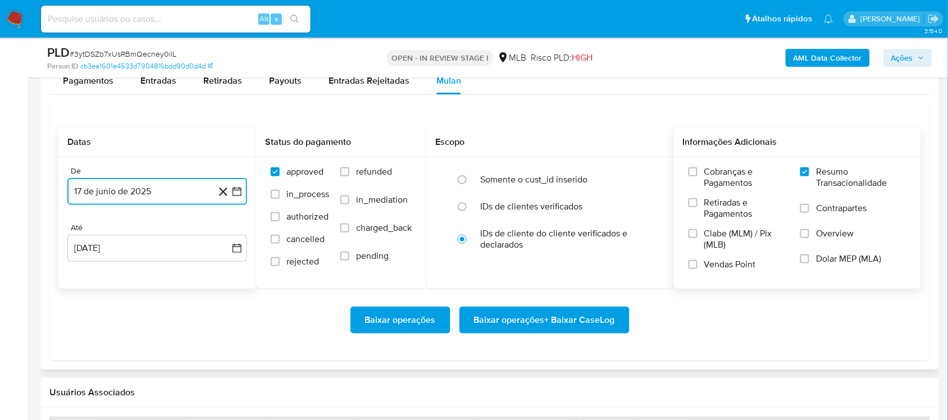
scroll to position [1263, 0]
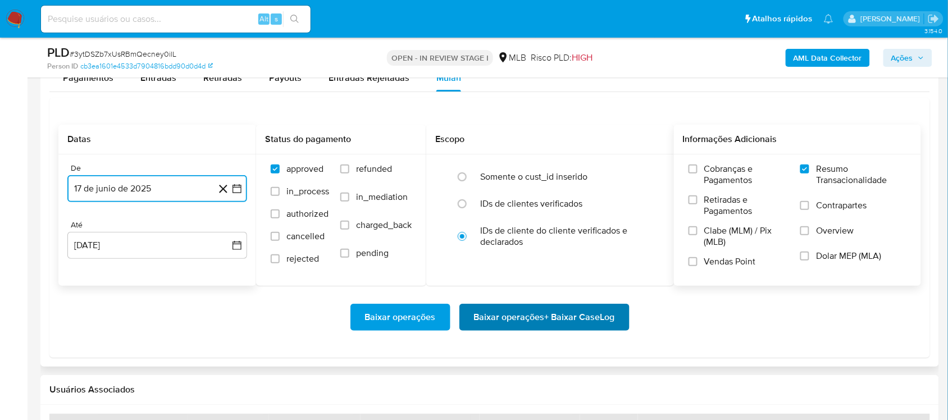
click at [517, 316] on span "Baixar operações + Baixar CaseLog" at bounding box center [544, 317] width 141 height 25
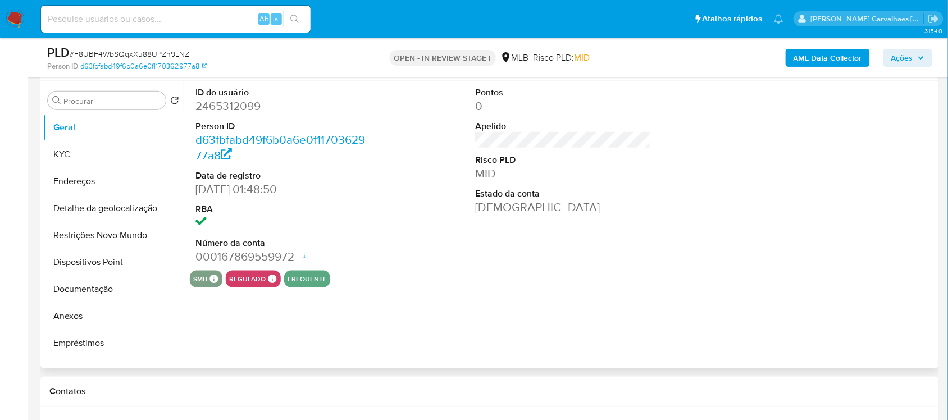
select select "10"
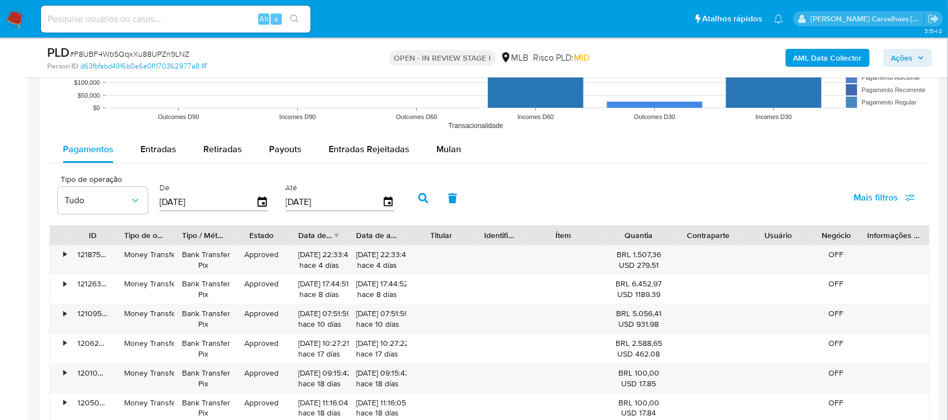
scroll to position [1193, 0]
click at [368, 147] on span "Entradas Rejeitadas" at bounding box center [368, 147] width 81 height 13
select select "10"
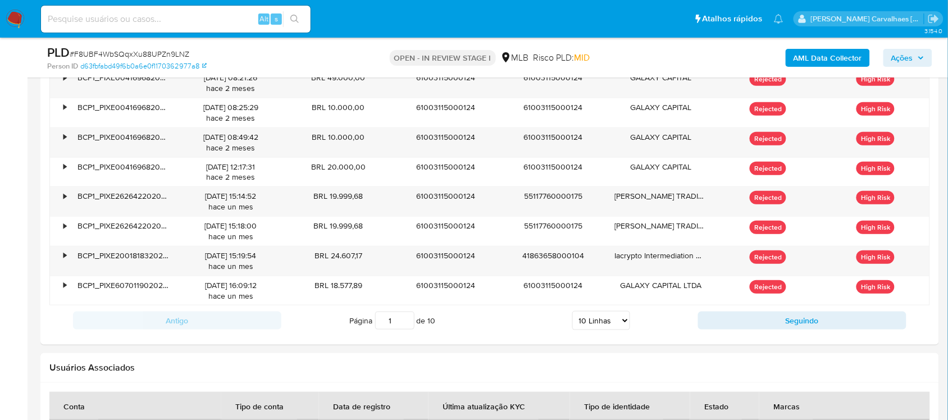
scroll to position [1404, 0]
